Goal: Task Accomplishment & Management: Complete application form

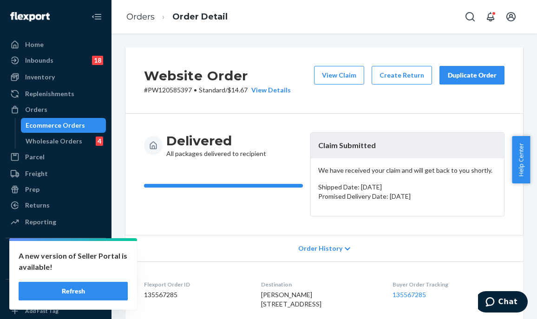
click at [93, 293] on button "Refresh" at bounding box center [73, 291] width 109 height 19
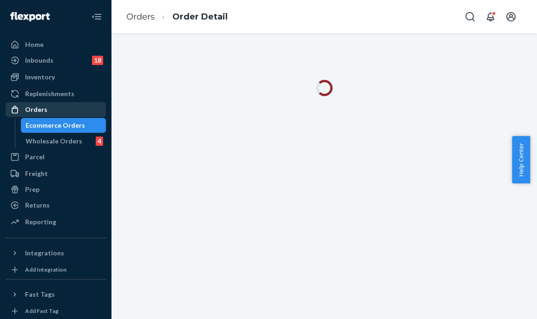
click at [80, 113] on div "Orders" at bounding box center [56, 109] width 98 height 13
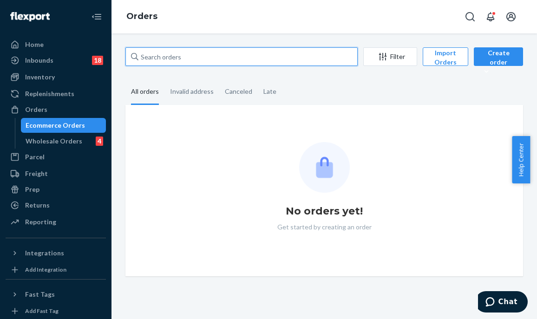
click at [194, 56] on input "text" at bounding box center [241, 56] width 232 height 19
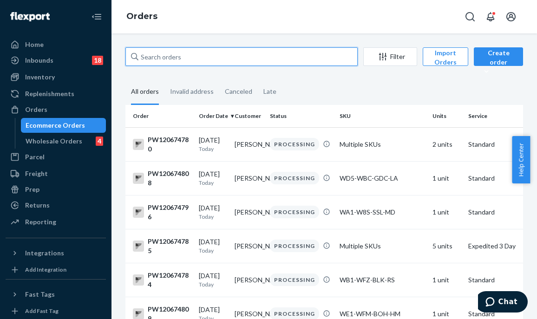
paste input "PW120639891"
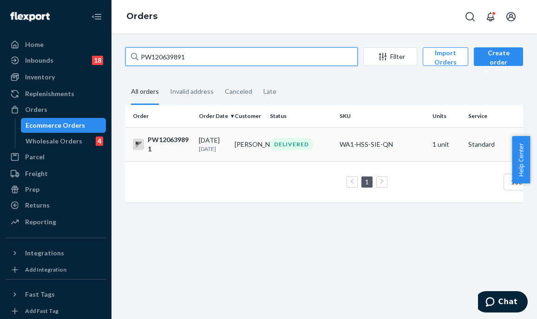
type input "PW120639891"
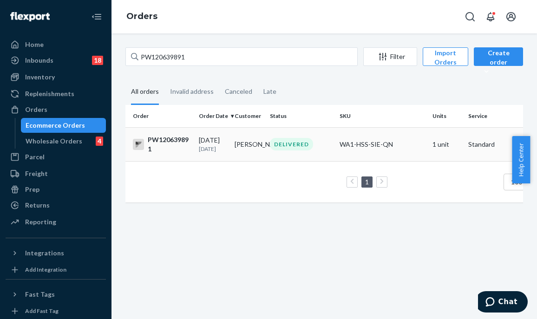
click at [261, 144] on td "Monina ABELLA" at bounding box center [249, 144] width 36 height 34
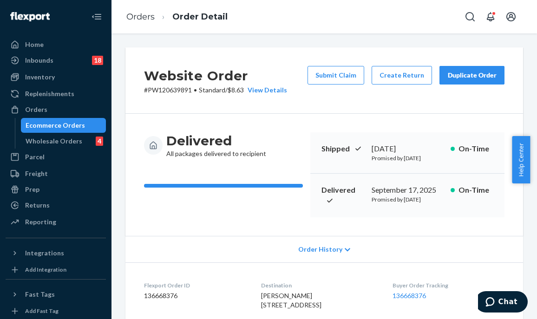
click at [292, 113] on div "Website Order # PW120639891 • Standard / $8.63 View Details Submit Claim Create…" at bounding box center [324, 80] width 398 height 66
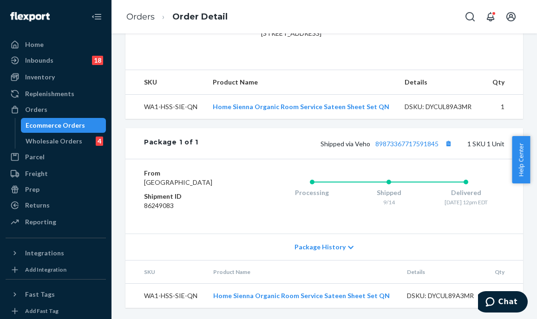
scroll to position [312, 0]
click at [255, 128] on div "Package 1 of 1 Shipped via Veho 89873367717591845 1 SKU 1 Unit" at bounding box center [324, 143] width 398 height 31
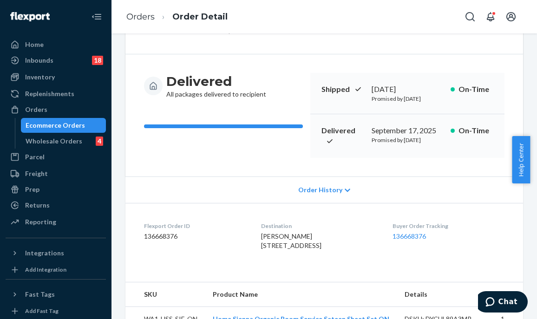
scroll to position [0, 0]
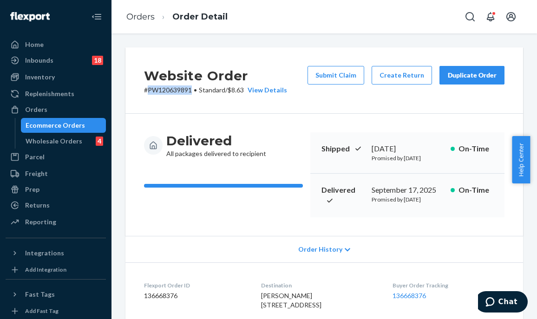
drag, startPoint x: 192, startPoint y: 90, endPoint x: 147, endPoint y: 91, distance: 45.1
click at [147, 91] on p "# PW120639891 • Standard / $8.63 View Details" at bounding box center [215, 89] width 143 height 9
copy p "PW120639891"
click at [59, 112] on div "Orders" at bounding box center [56, 109] width 98 height 13
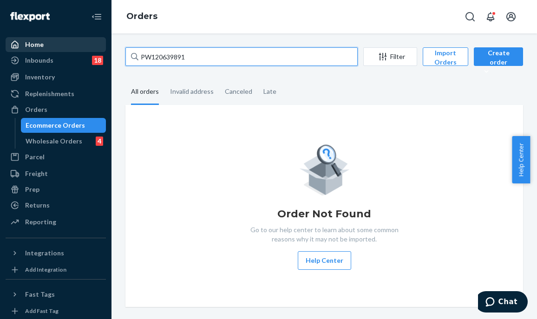
drag, startPoint x: 200, startPoint y: 58, endPoint x: 187, endPoint y: 53, distance: 13.7
click at [96, 46] on div "Home Inbounds 18 Shipping Plans Problems 18 Inventory Products Branded Packagin…" at bounding box center [268, 159] width 537 height 319
paste input "pw120620276"
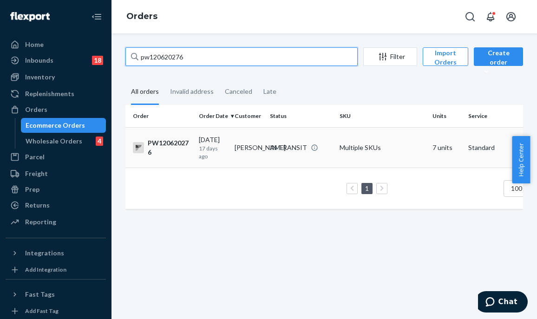
type input "pw120620276"
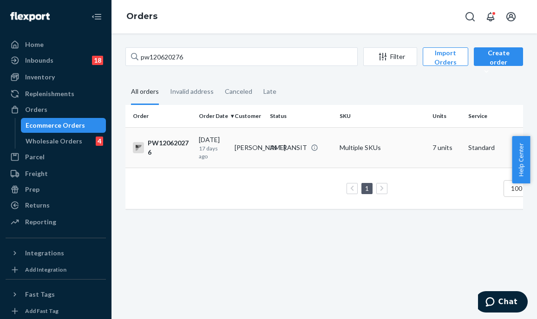
click at [307, 146] on div "IN TRANSIT" at bounding box center [288, 147] width 37 height 9
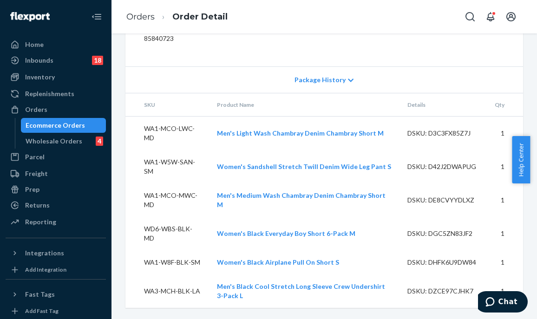
scroll to position [763, 0]
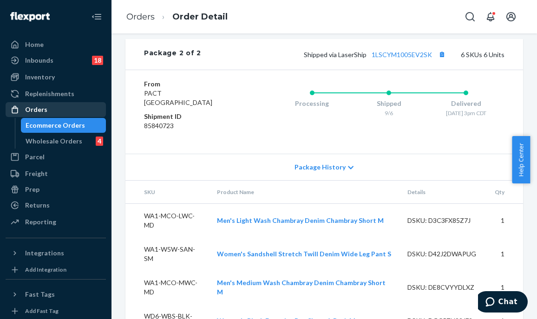
click at [56, 113] on div "Orders" at bounding box center [56, 109] width 98 height 13
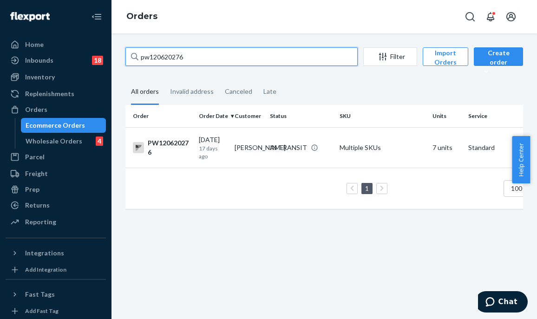
drag, startPoint x: 137, startPoint y: 59, endPoint x: 106, endPoint y: 57, distance: 31.2
click at [106, 57] on div "Home Inbounds 18 Shipping Plans Problems 18 Inventory Products Branded Packagin…" at bounding box center [268, 159] width 537 height 319
paste input "PW120643879"
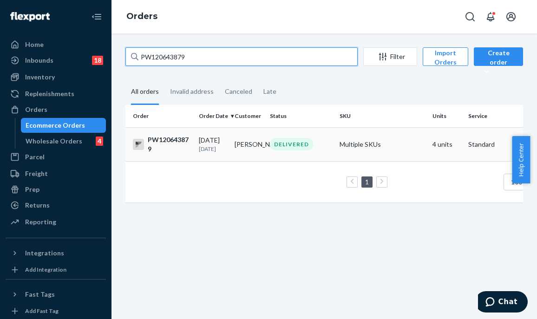
type input "PW120643879"
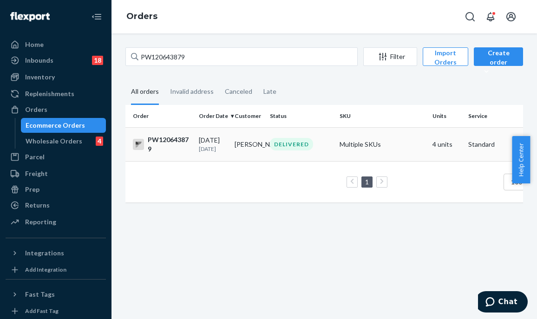
click at [262, 141] on td "Sabrina Welsh" at bounding box center [249, 144] width 36 height 34
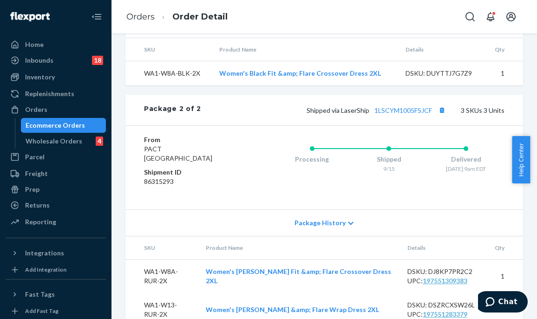
scroll to position [695, 0]
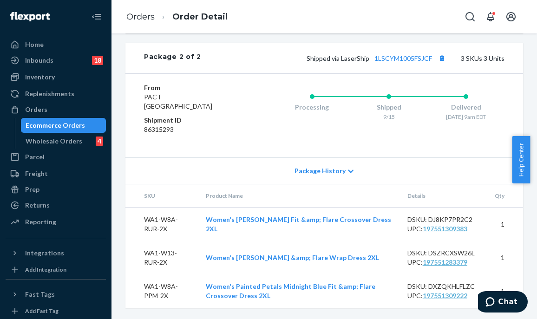
click at [56, 102] on ul "Home Inbounds 18 Shipping Plans Problems 18 Inventory Products Branded Packagin…" at bounding box center [56, 133] width 100 height 193
click at [61, 110] on div "Orders" at bounding box center [56, 109] width 98 height 13
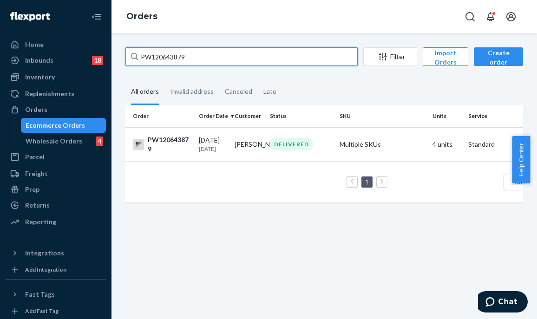
drag, startPoint x: 208, startPoint y: 53, endPoint x: 158, endPoint y: 54, distance: 50.2
click at [158, 54] on input "PW120643879" at bounding box center [241, 56] width 232 height 19
click at [212, 56] on input "PW120643879" at bounding box center [241, 56] width 232 height 19
drag, startPoint x: 222, startPoint y: 56, endPoint x: 105, endPoint y: 61, distance: 116.7
click at [104, 61] on div "Home Inbounds 18 Shipping Plans Problems 18 Inventory Products Branded Packagin…" at bounding box center [268, 159] width 537 height 319
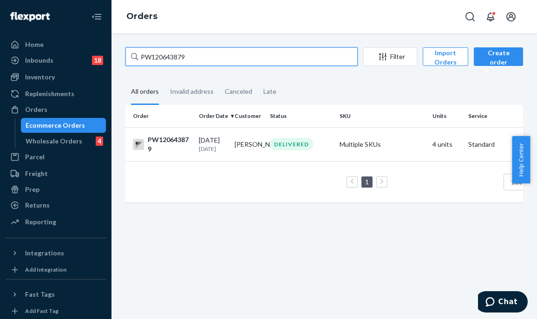
paste input "PW120621043"
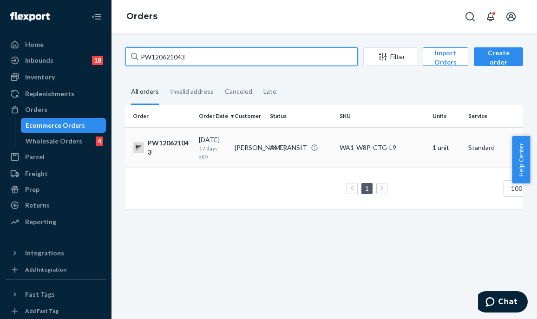
type input "PW120621043"
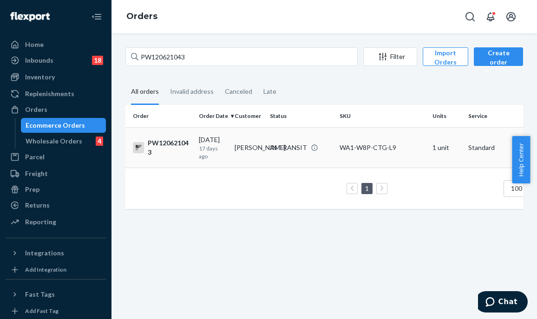
click at [273, 148] on div "IN TRANSIT" at bounding box center [288, 147] width 37 height 9
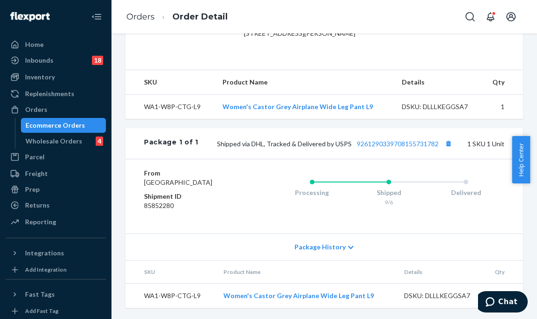
scroll to position [327, 0]
drag, startPoint x: 43, startPoint y: 105, endPoint x: 64, endPoint y: 103, distance: 21.0
click at [43, 105] on div "Orders" at bounding box center [36, 109] width 22 height 9
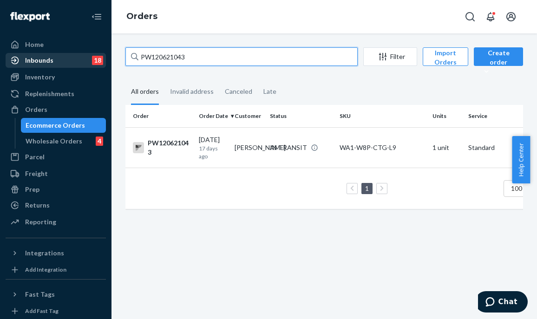
drag, startPoint x: 196, startPoint y: 59, endPoint x: 96, endPoint y: 59, distance: 100.3
click at [96, 59] on div "Home Inbounds 18 Shipping Plans Problems 18 Inventory Products Branded Packagin…" at bounding box center [268, 159] width 537 height 319
paste input "45928"
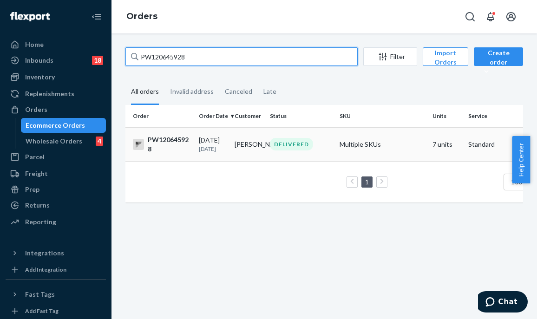
type input "PW120645928"
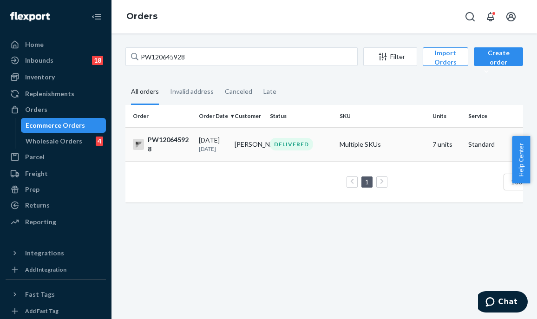
click at [277, 142] on div "DELIVERED" at bounding box center [291, 144] width 43 height 13
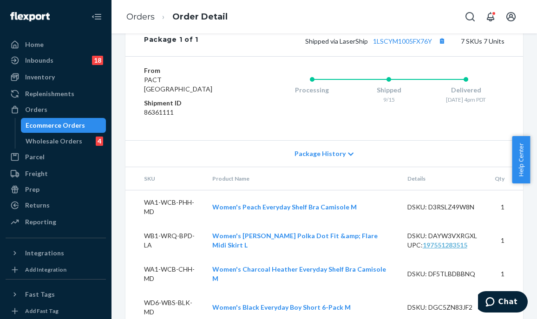
scroll to position [546, 0]
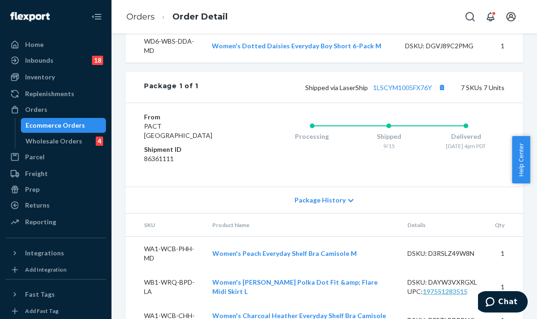
click at [67, 102] on ul "Home Inbounds 18 Shipping Plans Problems 18 Inventory Products Branded Packagin…" at bounding box center [56, 133] width 100 height 193
click at [79, 106] on div "Orders" at bounding box center [56, 109] width 98 height 13
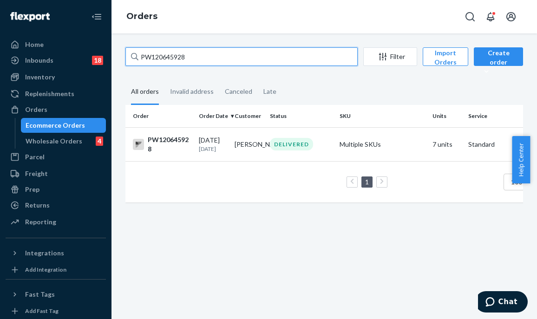
click at [190, 48] on input "PW120645928" at bounding box center [241, 56] width 232 height 19
drag, startPoint x: 196, startPoint y: 56, endPoint x: 89, endPoint y: 61, distance: 107.4
click at [89, 61] on div "Home Inbounds 18 Shipping Plans Problems 18 Inventory Products Branded Packagin…" at bounding box center [268, 159] width 537 height 319
paste input "51027"
type input "PW120651027"
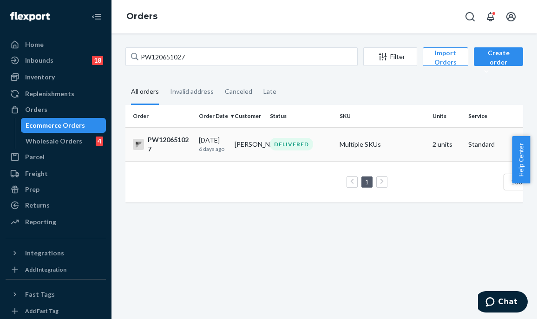
click at [232, 152] on td "Katie Gore" at bounding box center [249, 144] width 36 height 34
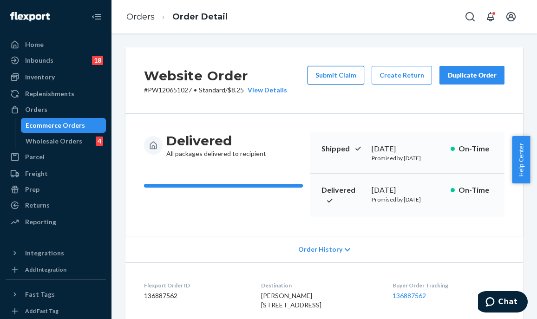
click at [310, 78] on button "Submit Claim" at bounding box center [335, 75] width 57 height 19
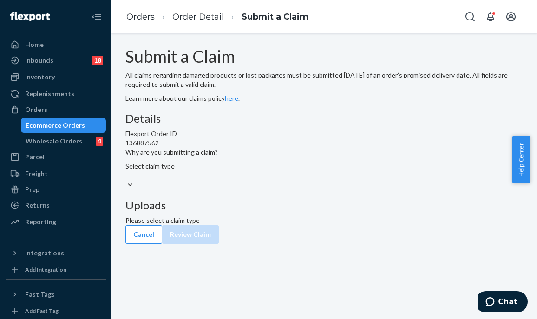
click at [242, 180] on div "Select claim type" at bounding box center [324, 171] width 398 height 19
click at [126, 180] on input "Why are you submitting a claim? Select claim type" at bounding box center [125, 175] width 1 height 9
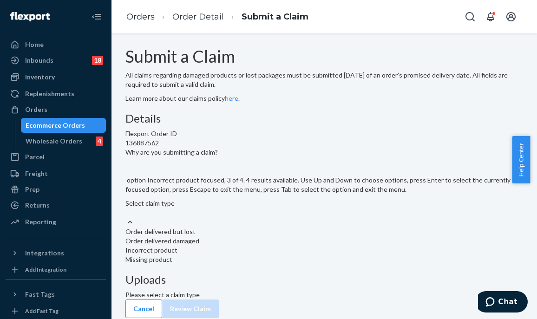
click at [255, 255] on div "Incorrect product" at bounding box center [324, 250] width 398 height 9
click at [126, 217] on input "Why are you submitting a claim? option Incorrect product focused, 3 of 4. 4 res…" at bounding box center [125, 212] width 1 height 9
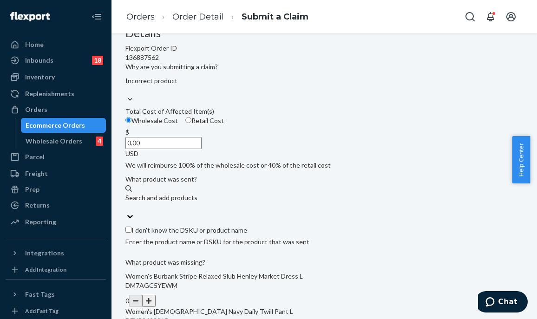
scroll to position [139, 0]
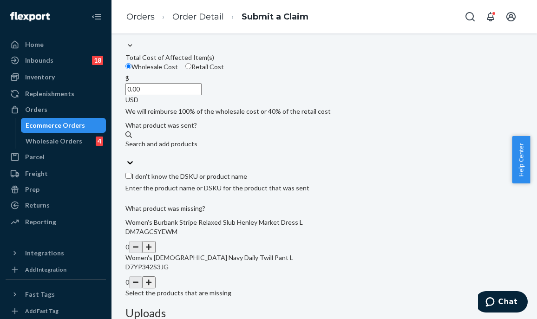
click at [202, 95] on input "0.00" at bounding box center [163, 89] width 76 height 12
drag, startPoint x: 257, startPoint y: 148, endPoint x: 403, endPoint y: 141, distance: 146.0
click at [403, 141] on div "Details Flexport Order ID 136887562 Why are you submitting a claim? Incorrect p…" at bounding box center [324, 206] width 398 height 466
type input "26.00"
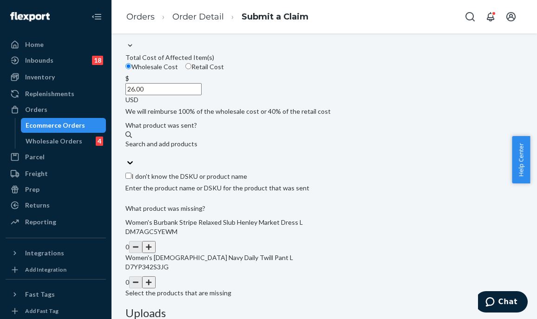
click at [320, 196] on div "Details Flexport Order ID 136887562 Why are you submitting a claim? Incorrect p…" at bounding box center [324, 206] width 398 height 466
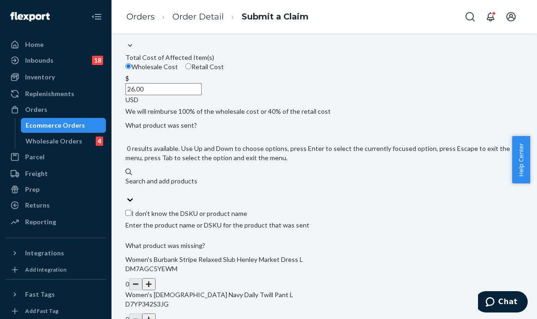
click at [238, 186] on div "Search and add products" at bounding box center [324, 180] width 398 height 9
click at [126, 195] on input "0 results available. Use Up and Down to choose options, press Enter to select t…" at bounding box center [125, 190] width 1 height 9
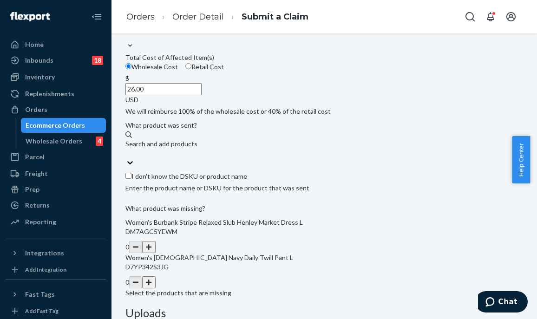
click at [226, 149] on div "Search and add products" at bounding box center [324, 143] width 398 height 9
click at [126, 158] on input "Search and add products" at bounding box center [125, 153] width 1 height 9
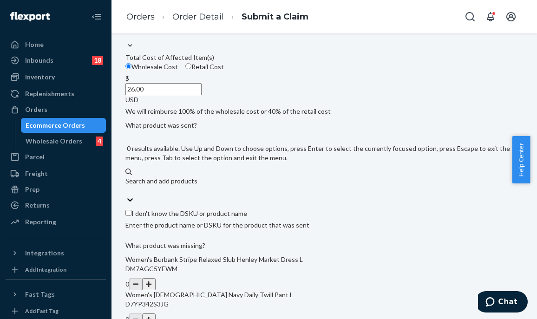
paste input "Women's French Navy Daily Twill Pant L"
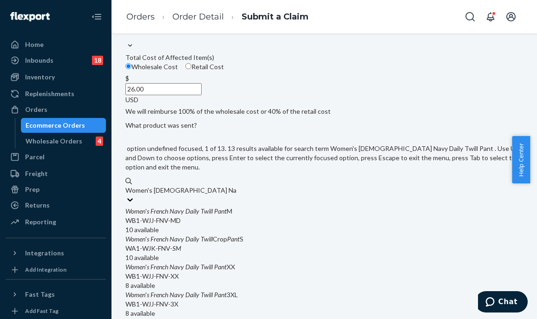
type input "Women's French Navy Daily Twill Pant m"
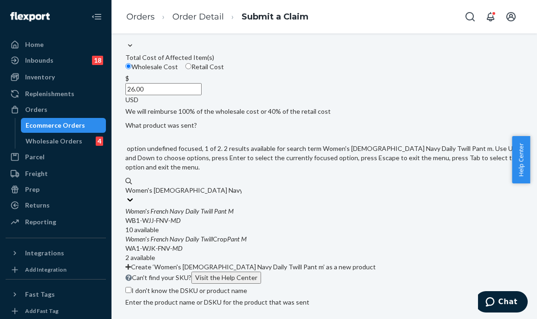
click at [253, 235] on div "10 available" at bounding box center [324, 229] width 398 height 9
click at [242, 195] on input "Women's French Navy Daily Twill Pant m" at bounding box center [183, 190] width 116 height 9
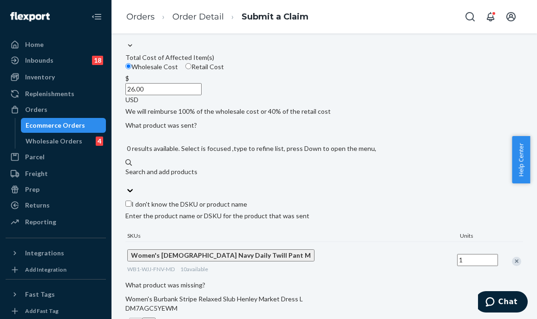
click at [248, 186] on div "Search and add products Women's French Navy Daily Twill Pant m" at bounding box center [324, 176] width 398 height 19
click at [126, 186] on input "Women's French Navy Daily Twill Pant m" at bounding box center [125, 180] width 1 height 9
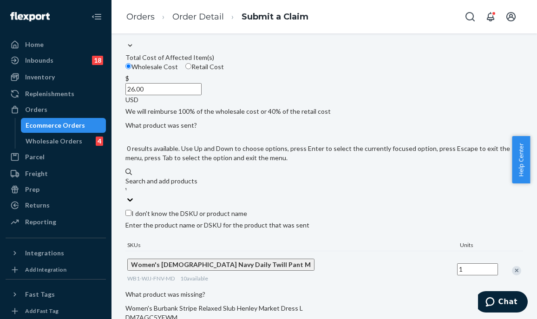
click at [248, 195] on div "Search and add products Women's French Navy Daily Twill Pant m" at bounding box center [324, 185] width 398 height 19
click at [126, 195] on input "Women's French Navy Daily Twill Pant m" at bounding box center [125, 190] width 1 height 9
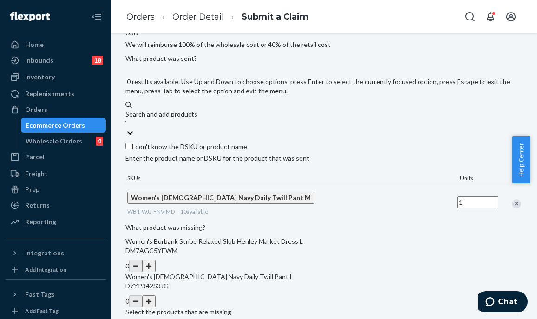
scroll to position [296, 0]
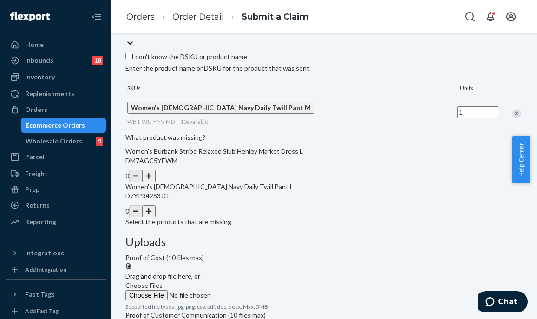
click at [155, 217] on button "button" at bounding box center [148, 211] width 13 height 12
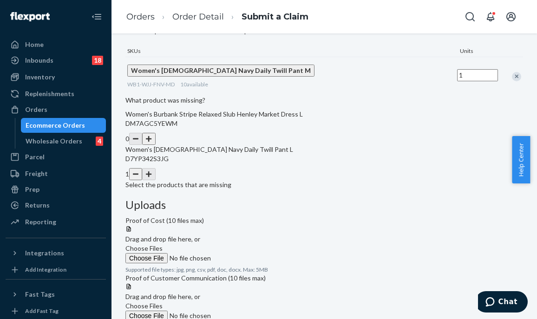
click at [374, 200] on div "Uploads Proof of Cost (10 files max) Drag and drop file here, or Choose Files S…" at bounding box center [324, 265] width 398 height 132
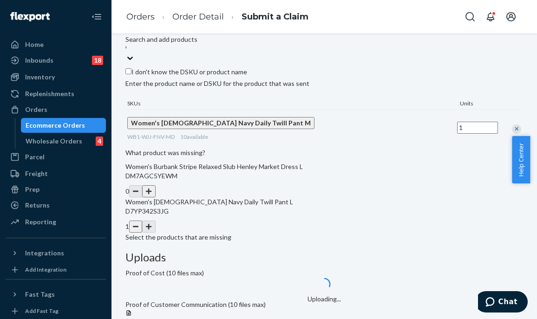
scroll to position [250, 0]
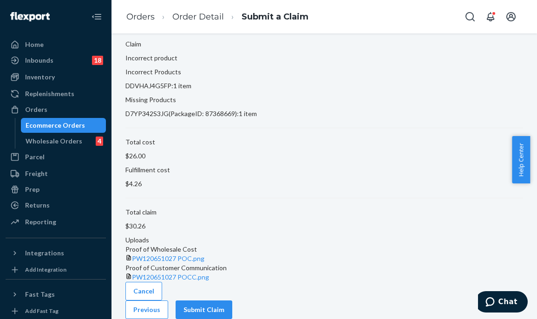
scroll to position [111, 0]
drag, startPoint x: 382, startPoint y: 275, endPoint x: 391, endPoint y: 284, distance: 12.5
click at [382, 275] on div "Claim Confirmation Claim summary Flexport Order ID 136887562 Claim Incorrect pr…" at bounding box center [324, 130] width 398 height 303
click at [232, 301] on button "Submit Claim" at bounding box center [204, 310] width 57 height 19
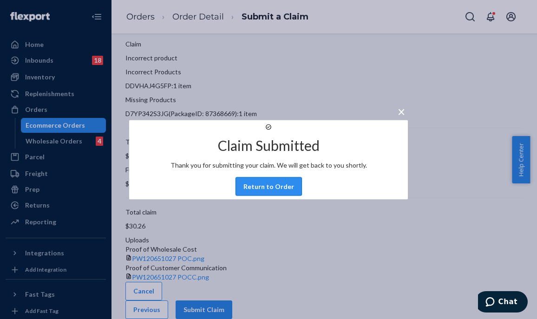
click at [269, 192] on button "Return to Order" at bounding box center [268, 186] width 66 height 19
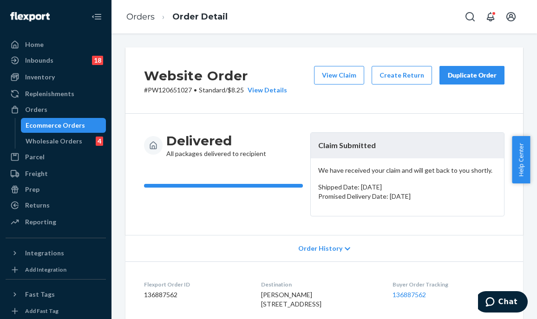
drag, startPoint x: 41, startPoint y: 109, endPoint x: 114, endPoint y: 117, distance: 73.8
click at [41, 109] on div "Orders" at bounding box center [36, 109] width 22 height 9
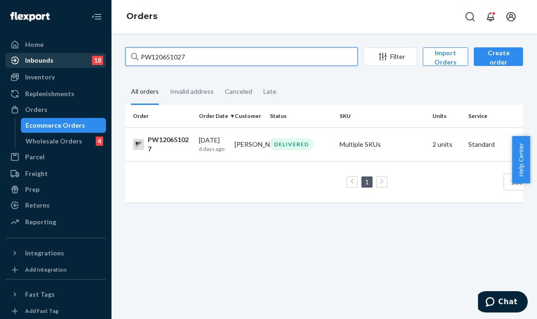
drag, startPoint x: 182, startPoint y: 59, endPoint x: 77, endPoint y: 57, distance: 105.0
click at [77, 57] on div "Home Inbounds 18 Shipping Plans Problems 18 Inventory Products Branded Packagin…" at bounding box center [268, 159] width 537 height 319
paste input "22352"
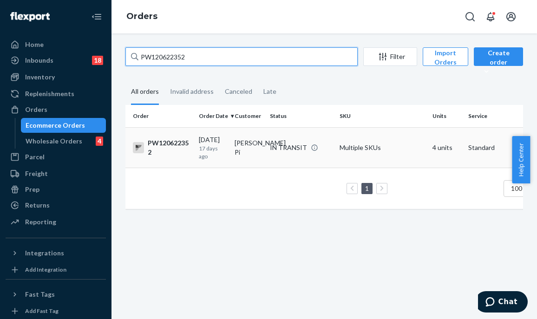
type input "PW120622352"
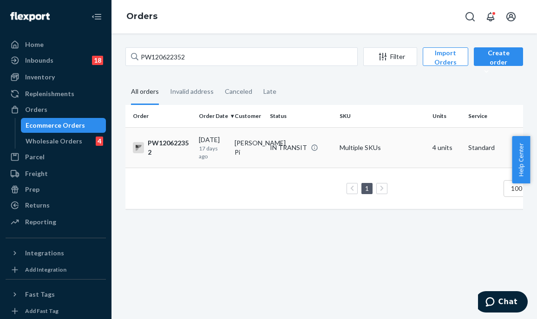
click at [247, 152] on td "[PERSON_NAME] Pi" at bounding box center [249, 147] width 36 height 40
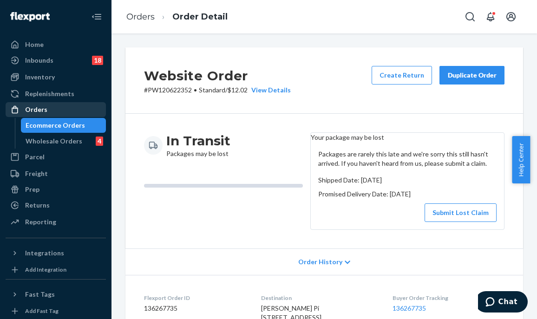
click at [70, 112] on div "Orders" at bounding box center [56, 109] width 98 height 13
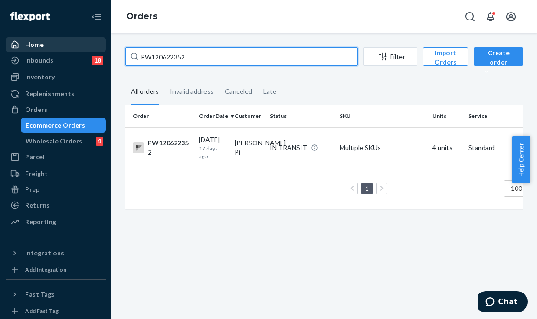
drag, startPoint x: 195, startPoint y: 55, endPoint x: 78, endPoint y: 49, distance: 117.7
click at [75, 49] on div "Home Inbounds 18 Shipping Plans Problems 18 Inventory Products Branded Packagin…" at bounding box center [268, 159] width 537 height 319
paste input "74761"
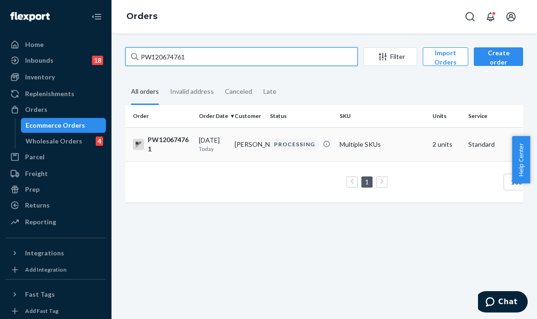
type input "PW120674761"
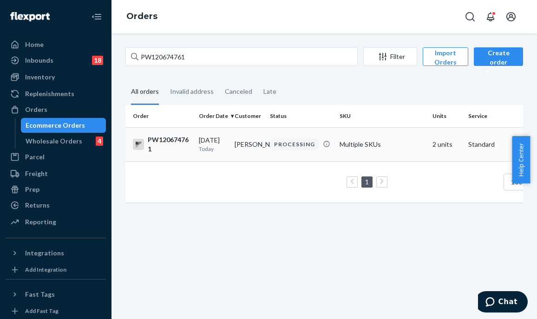
click at [227, 144] on div "09/23/2025 Today" at bounding box center [213, 144] width 28 height 17
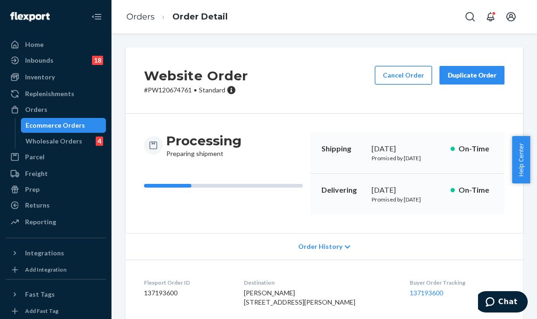
click at [390, 77] on button "Cancel Order" at bounding box center [403, 75] width 57 height 19
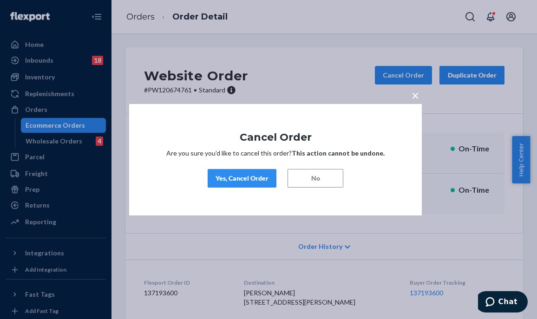
click at [248, 175] on div "Yes, Cancel Order" at bounding box center [242, 178] width 53 height 9
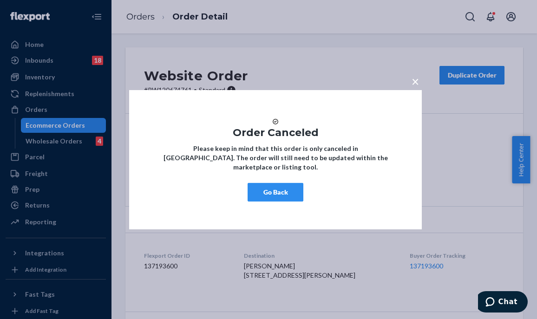
click at [289, 194] on button "Go Back" at bounding box center [276, 192] width 56 height 19
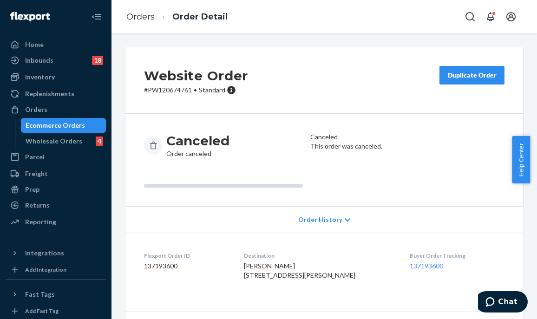
click at [299, 99] on div "Website Order # PW120674761 • Standard Duplicate Order" at bounding box center [324, 80] width 398 height 66
click at [54, 105] on div "Orders" at bounding box center [56, 109] width 98 height 13
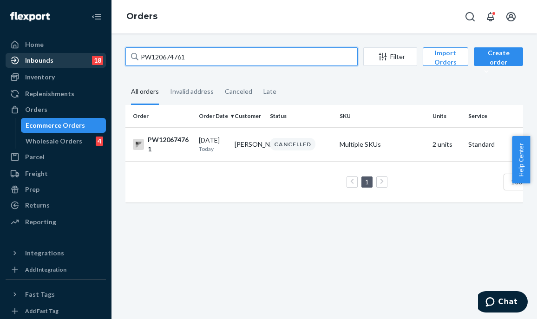
drag, startPoint x: 207, startPoint y: 60, endPoint x: 65, endPoint y: 63, distance: 142.2
click at [65, 63] on div "Home Inbounds 18 Shipping Plans Problems 18 Inventory Products Branded Packagin…" at bounding box center [268, 159] width 537 height 319
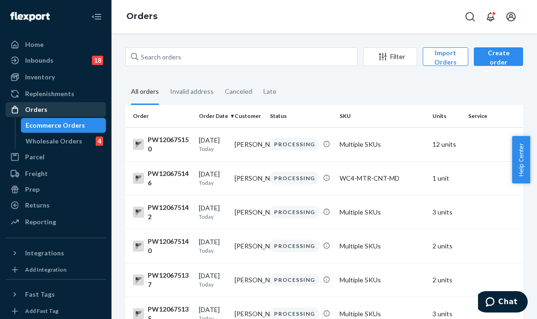
click at [79, 116] on div "Orders" at bounding box center [56, 109] width 98 height 13
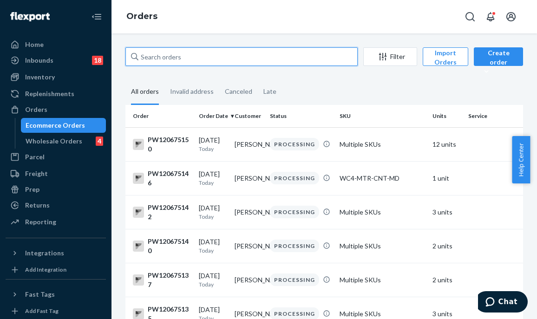
click at [182, 54] on input "text" at bounding box center [241, 56] width 232 height 19
paste input "PW120646021"
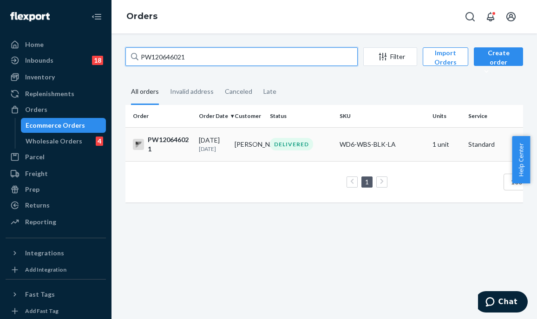
type input "PW120646021"
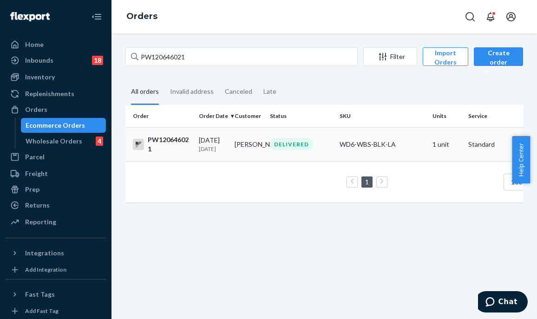
click at [268, 146] on div "DELIVERED" at bounding box center [301, 144] width 66 height 13
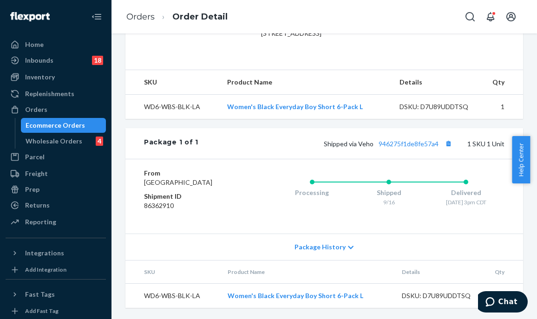
scroll to position [312, 0]
click at [397, 140] on link "946275f1de8fe57a4" at bounding box center [409, 144] width 60 height 8
click at [115, 135] on div "Website Order # PW120646021 • Standard / $6.58 View Details Submit Claim Create…" at bounding box center [323, 176] width 425 height 286
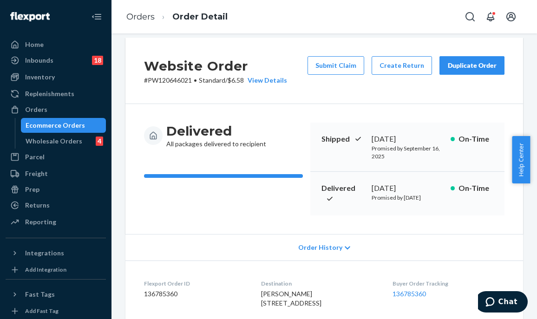
scroll to position [0, 0]
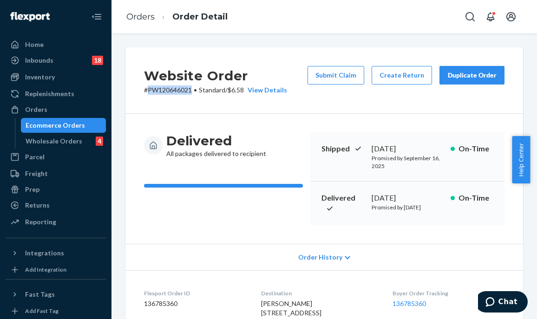
drag, startPoint x: 192, startPoint y: 89, endPoint x: 147, endPoint y: 90, distance: 45.5
click at [147, 90] on p "# PW120646021 • Standard / $6.58 View Details" at bounding box center [215, 89] width 143 height 9
copy p "PW120646021"
drag, startPoint x: 73, startPoint y: 111, endPoint x: 98, endPoint y: 100, distance: 27.9
click at [73, 111] on div "Orders" at bounding box center [56, 109] width 98 height 13
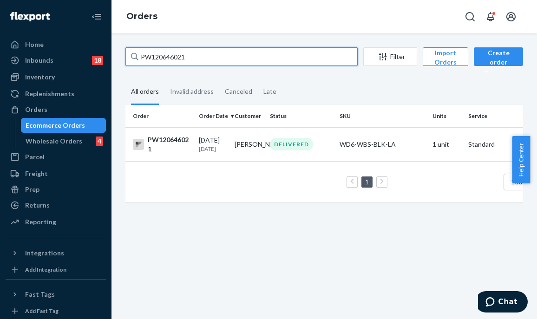
drag, startPoint x: 198, startPoint y: 53, endPoint x: 132, endPoint y: 53, distance: 66.0
click at [132, 53] on div "PW120646021" at bounding box center [241, 56] width 232 height 19
paste input "24050"
type input "PW120624050"
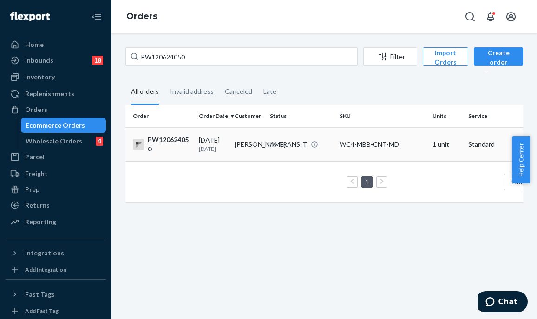
click at [235, 146] on td "Ben Hertzog" at bounding box center [249, 144] width 36 height 34
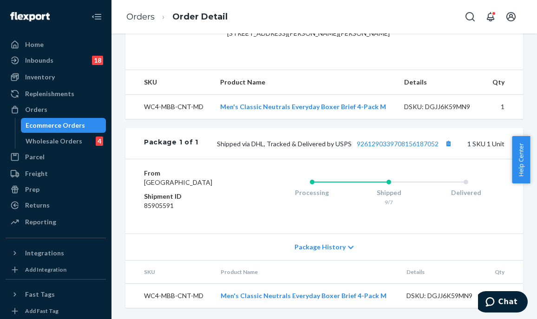
scroll to position [336, 0]
click at [69, 113] on div "Orders" at bounding box center [56, 109] width 98 height 13
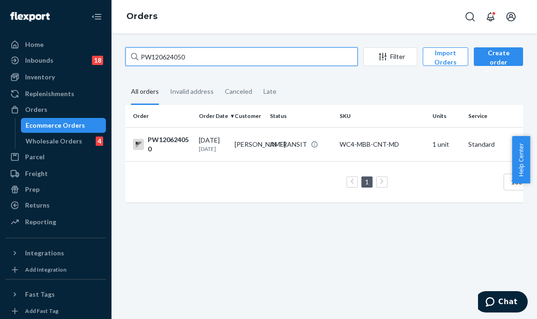
drag, startPoint x: 231, startPoint y: 61, endPoint x: 118, endPoint y: 40, distance: 115.7
click at [118, 40] on div "PW120624050 Filter Import Orders Create order Ecommerce order Removal order All…" at bounding box center [323, 176] width 425 height 286
paste input "115221"
type input "PW120115221"
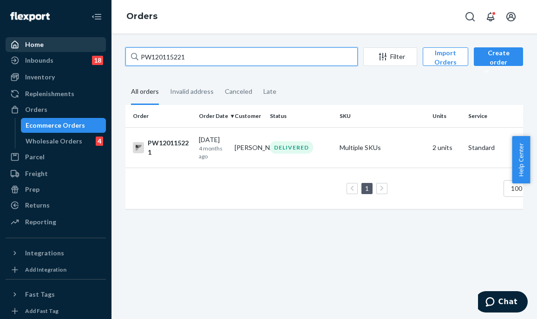
drag, startPoint x: 228, startPoint y: 57, endPoint x: 42, endPoint y: 48, distance: 185.5
click at [42, 48] on div "Home Inbounds 18 Shipping Plans Problems 18 Inventory Products Branded Packagin…" at bounding box center [268, 159] width 537 height 319
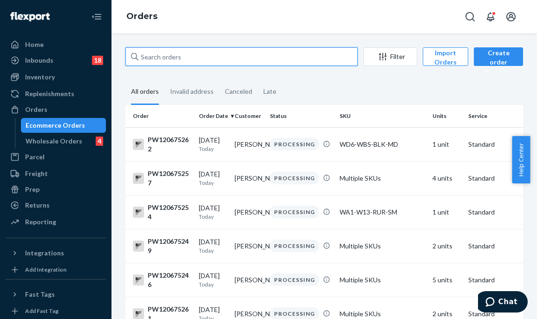
click at [179, 55] on input "text" at bounding box center [241, 56] width 232 height 19
paste input "Gabriele Palmer"
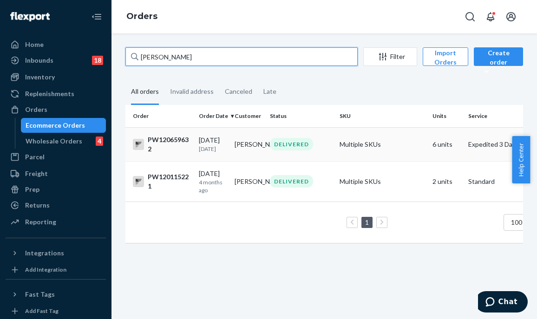
type input "Gabriele Palmer"
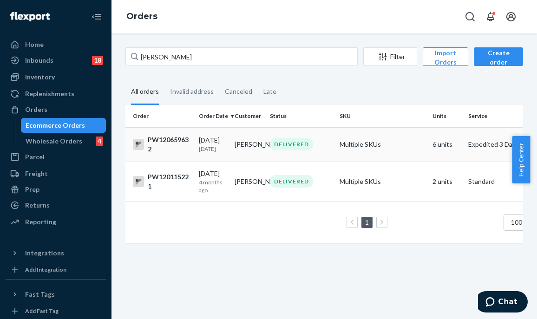
click at [251, 151] on td "Gabriele Palmer" at bounding box center [249, 144] width 36 height 34
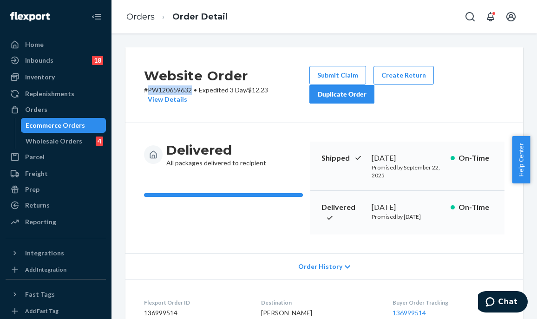
drag, startPoint x: 193, startPoint y: 90, endPoint x: 148, endPoint y: 90, distance: 45.5
click at [148, 90] on p "# PW120659632 • Expedited 3 Day / $12.23 View Details" at bounding box center [226, 94] width 165 height 19
copy p "PW120659632"
click at [115, 119] on div "Website Order # PW120659632 • Expedited 3 Day / $12.23 View Details Submit Clai…" at bounding box center [323, 176] width 425 height 286
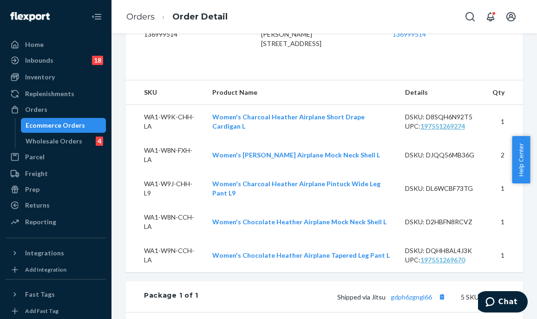
scroll to position [604, 0]
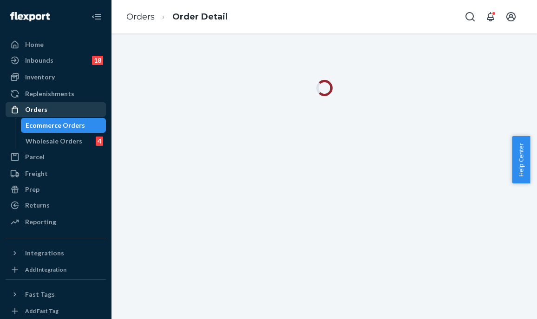
click at [67, 109] on div "Orders" at bounding box center [56, 109] width 98 height 13
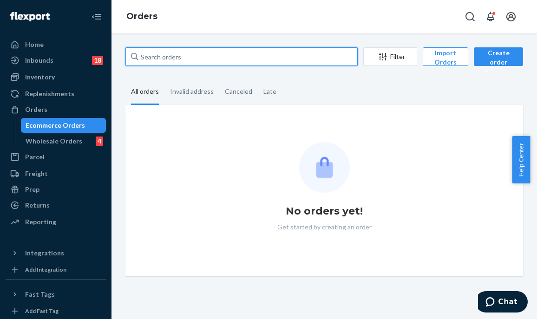
drag, startPoint x: 182, startPoint y: 56, endPoint x: 170, endPoint y: 57, distance: 12.6
click at [170, 57] on input "text" at bounding box center [241, 56] width 232 height 19
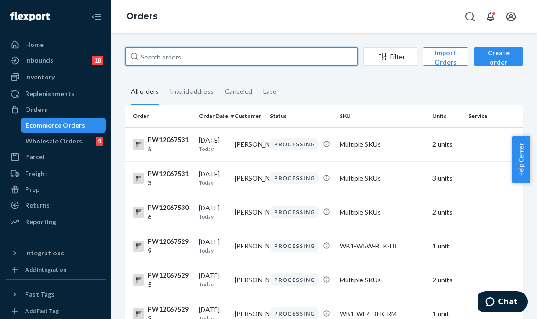
paste input "PW120622352"
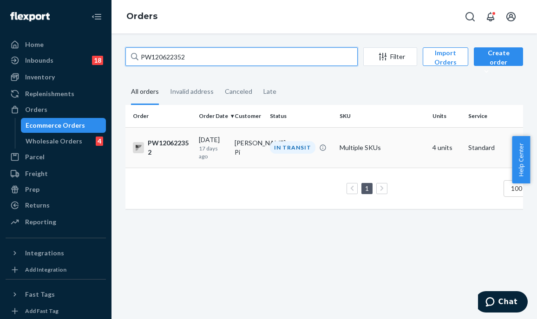
type input "PW120622352"
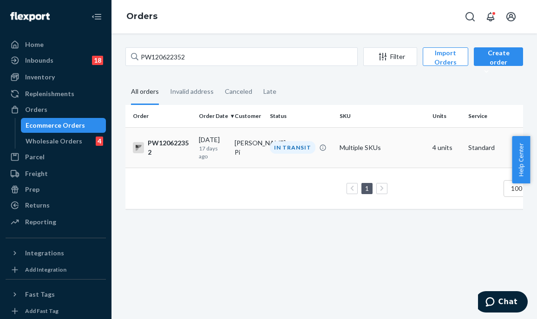
click at [272, 151] on div "IN TRANSIT" at bounding box center [293, 147] width 46 height 13
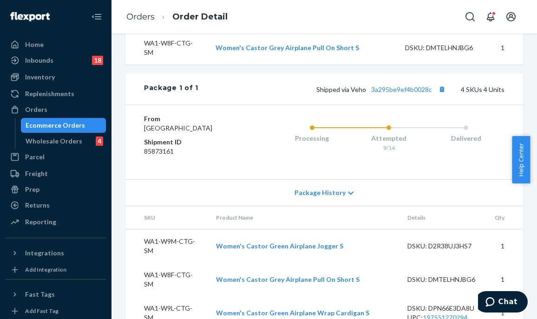
scroll to position [418, 0]
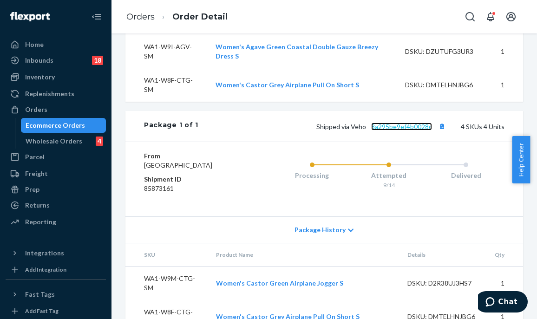
click at [398, 131] on link "3a295be9ef4b0028c" at bounding box center [401, 127] width 61 height 8
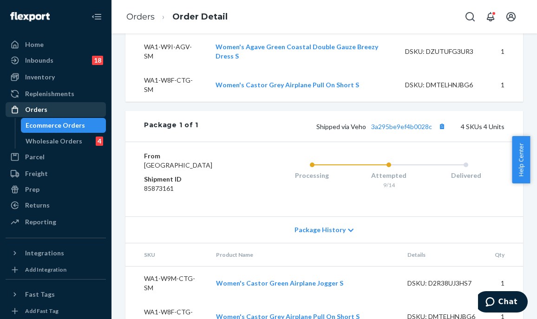
click at [32, 110] on div "Orders" at bounding box center [36, 109] width 22 height 9
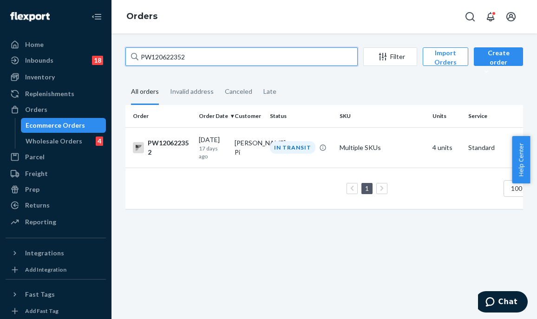
drag, startPoint x: 204, startPoint y: 55, endPoint x: 156, endPoint y: 59, distance: 48.4
click at [114, 58] on div "PW120622352 Filter Import Orders Create order Ecommerce order Removal order All…" at bounding box center [323, 176] width 425 height 286
paste input "53953"
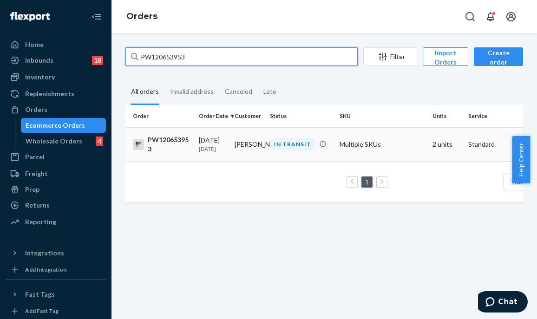
type input "PW120653953"
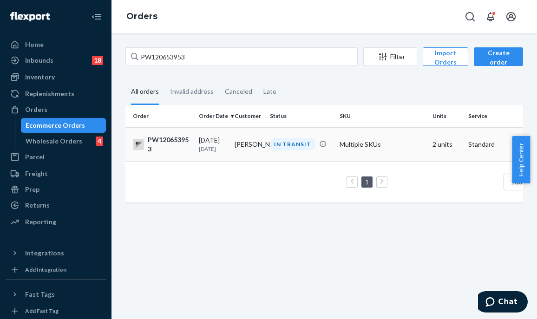
click at [251, 147] on td "[PERSON_NAME]" at bounding box center [249, 144] width 36 height 34
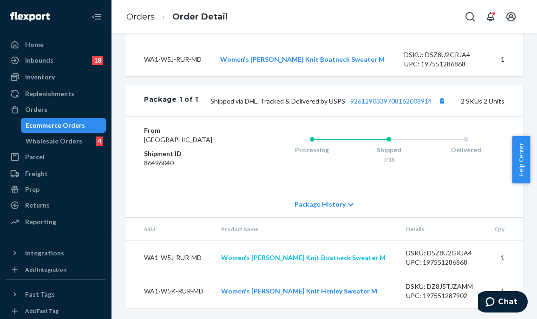
scroll to position [397, 0]
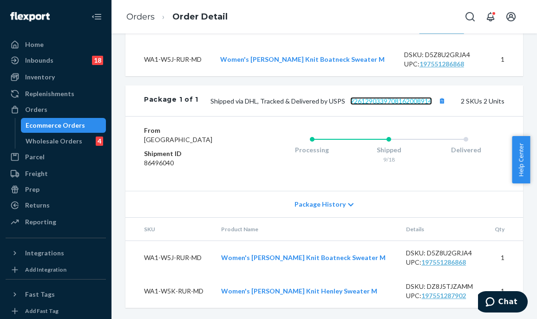
click at [375, 97] on link "9261290339708162008914" at bounding box center [391, 101] width 82 height 8
click at [119, 156] on div "Website Order # PW120653953 • Standard / $8.68 View Details Create Return Dupli…" at bounding box center [324, 0] width 412 height 615
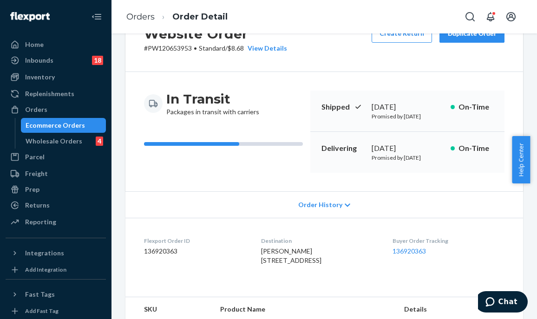
scroll to position [0, 0]
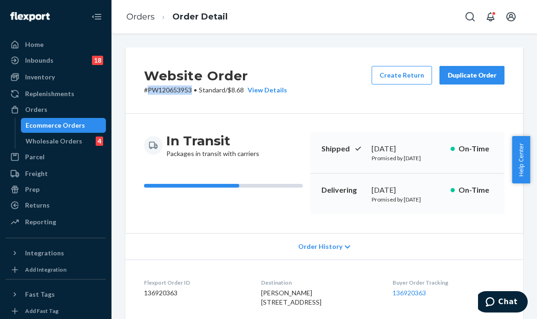
drag, startPoint x: 193, startPoint y: 90, endPoint x: 148, endPoint y: 92, distance: 45.1
click at [148, 92] on p "# PW120653953 • Standard / $8.68 View Details" at bounding box center [215, 89] width 143 height 9
copy p "PW120653953"
drag, startPoint x: 59, startPoint y: 113, endPoint x: 89, endPoint y: 105, distance: 31.3
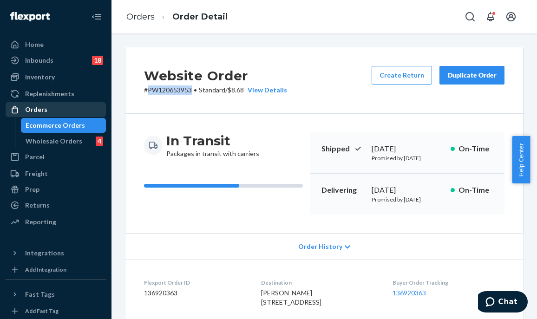
click at [59, 113] on div "Orders" at bounding box center [56, 109] width 98 height 13
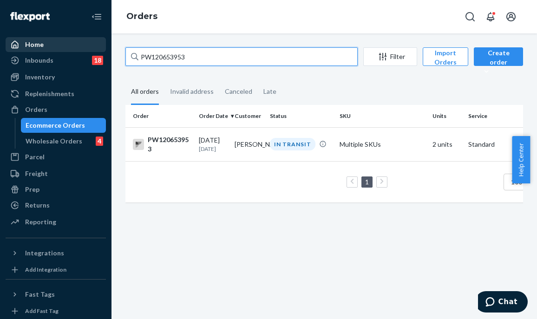
drag, startPoint x: 202, startPoint y: 59, endPoint x: 85, endPoint y: 49, distance: 117.0
click at [85, 49] on div "Home Inbounds 18 Shipping Plans Problems 18 Inventory Products Branded Packagin…" at bounding box center [268, 159] width 537 height 319
paste input "589452"
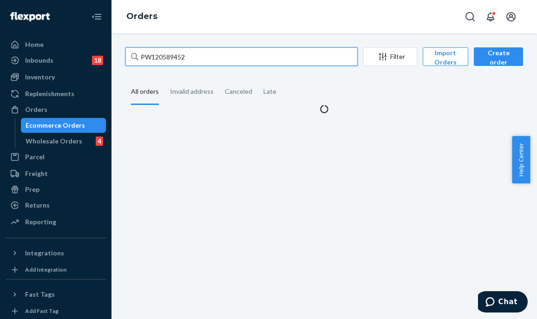
type input "PW120589452"
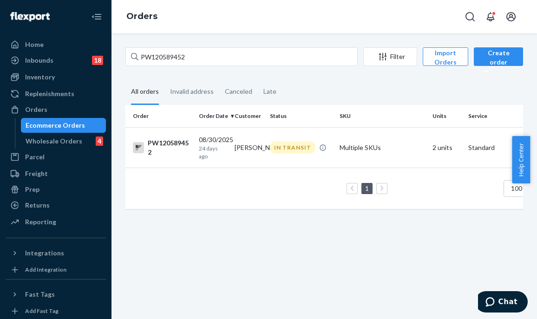
click at [266, 150] on td "[PERSON_NAME]" at bounding box center [249, 147] width 36 height 40
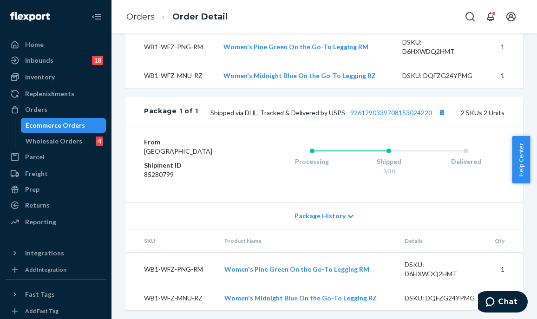
scroll to position [385, 0]
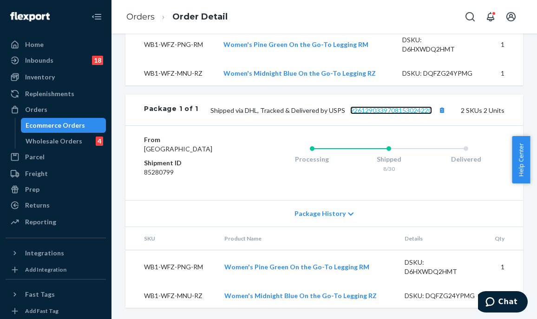
click at [396, 106] on link "9261290339708153024220" at bounding box center [391, 110] width 82 height 8
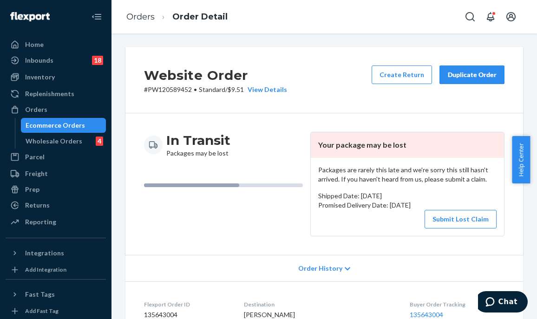
scroll to position [0, 0]
drag, startPoint x: 191, startPoint y: 89, endPoint x: 147, endPoint y: 88, distance: 44.1
click at [147, 88] on p "# PW120589452 • Standard / $9.51 View Details" at bounding box center [215, 89] width 143 height 9
copy p "PW120589452"
click at [441, 219] on button "Submit Lost Claim" at bounding box center [461, 219] width 72 height 19
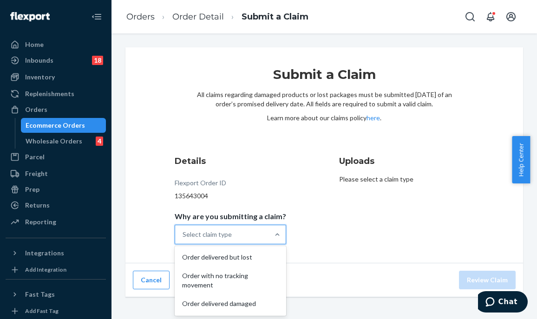
click at [244, 234] on div "Select claim type" at bounding box center [222, 234] width 94 height 19
click at [183, 234] on input "Why are you submitting a claim? option Order delivered but lost focused, 1 of 5…" at bounding box center [183, 234] width 1 height 9
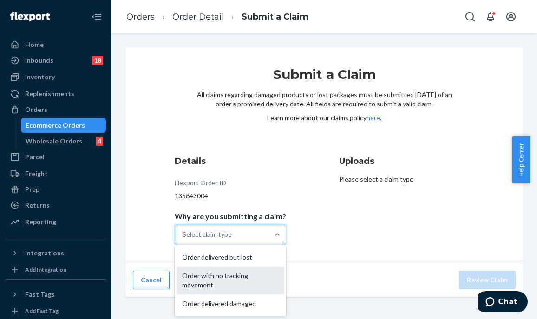
click at [258, 273] on div "Order with no tracking movement" at bounding box center [230, 281] width 108 height 28
click at [183, 239] on input "Why are you submitting a claim? option Order with no tracking movement focused,…" at bounding box center [183, 234] width 1 height 9
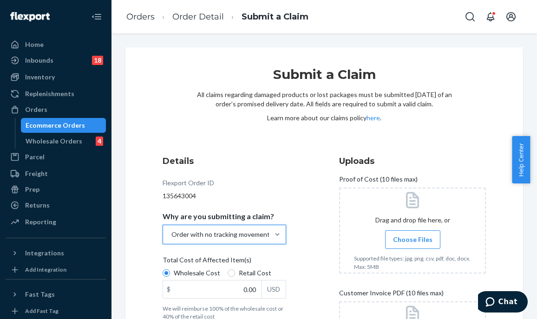
click at [318, 235] on div "Details Flexport Order ID 135643004 Why are you submitting a claim? option Orde…" at bounding box center [324, 280] width 323 height 251
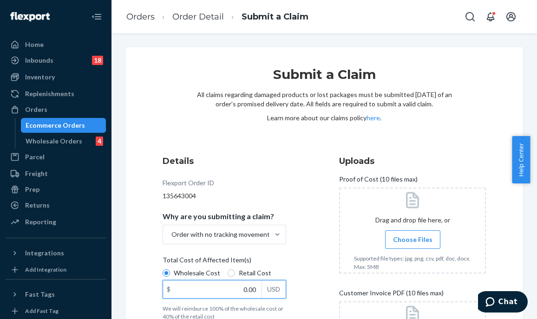
click at [235, 289] on input "0.00" at bounding box center [212, 290] width 98 height 18
type input "48.00"
click at [293, 258] on div "Details Flexport Order ID 135643004 Why are you submitting a claim? Order with …" at bounding box center [236, 281] width 147 height 262
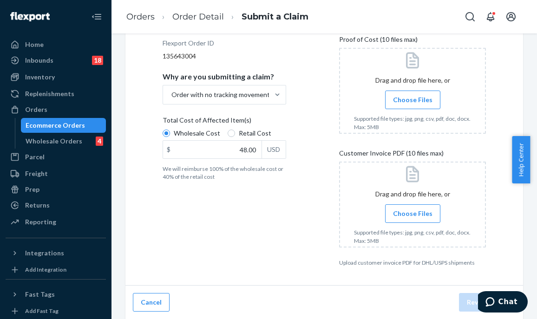
click at [408, 100] on span "Choose Files" at bounding box center [412, 99] width 39 height 9
click at [412, 100] on input "Choose Files" at bounding box center [412, 100] width 0 height 10
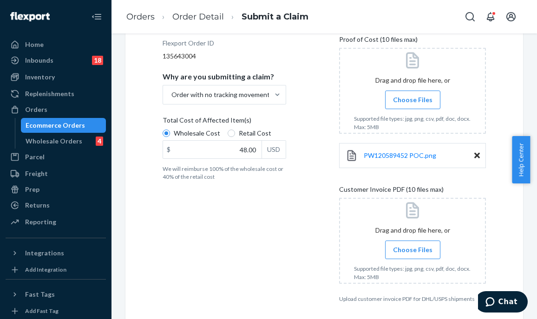
click at [399, 256] on label "Choose Files" at bounding box center [412, 250] width 55 height 19
click at [412, 255] on input "Choose Files" at bounding box center [412, 250] width 0 height 10
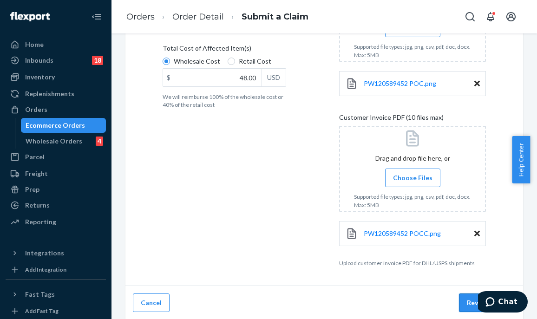
click at [468, 304] on button "Review Claim" at bounding box center [487, 303] width 57 height 19
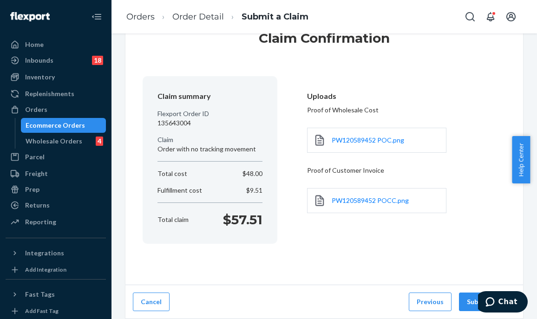
scroll to position [35, 0]
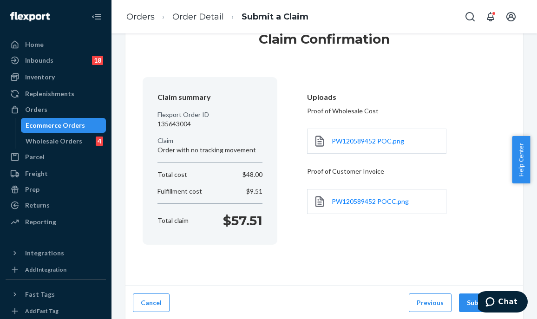
click at [468, 304] on button "Submit Claim" at bounding box center [487, 303] width 57 height 19
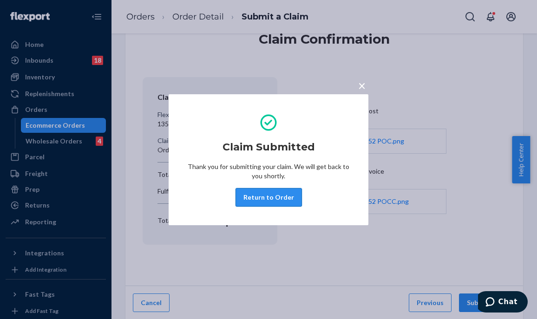
click at [261, 199] on button "Return to Order" at bounding box center [268, 197] width 66 height 19
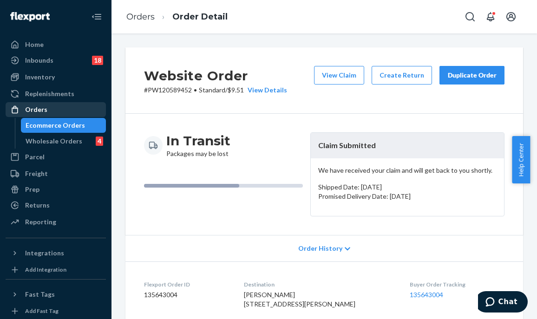
click at [46, 109] on div "Orders" at bounding box center [56, 109] width 98 height 13
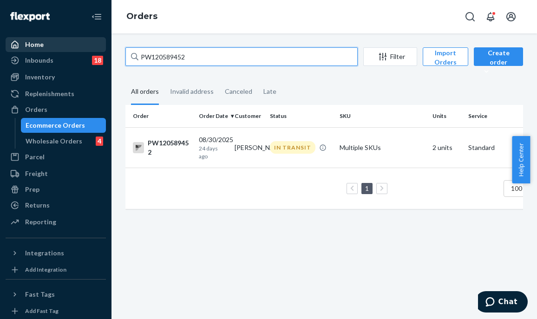
drag, startPoint x: 185, startPoint y: 59, endPoint x: 93, endPoint y: 51, distance: 92.3
click at [93, 51] on div "Home Inbounds 18 Shipping Plans Problems 18 Inventory Products Branded Packagin…" at bounding box center [268, 159] width 537 height 319
paste input "650628"
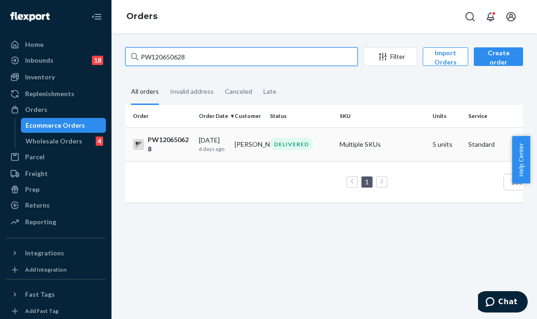
type input "PW120650628"
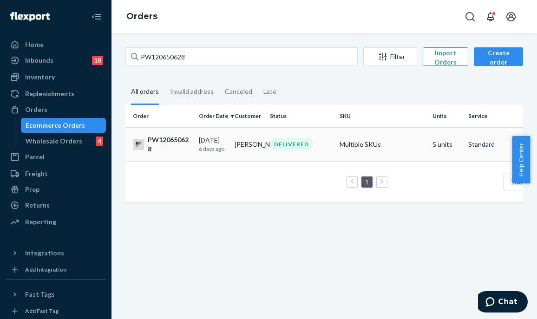
click at [277, 147] on div "DELIVERED" at bounding box center [291, 144] width 43 height 13
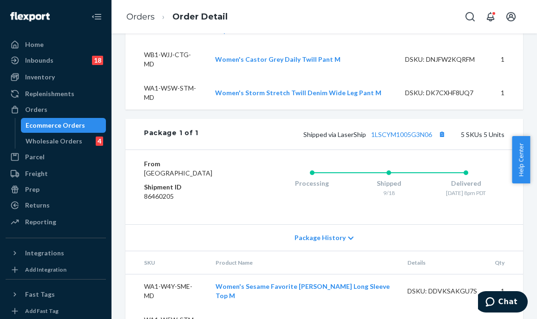
scroll to position [505, 0]
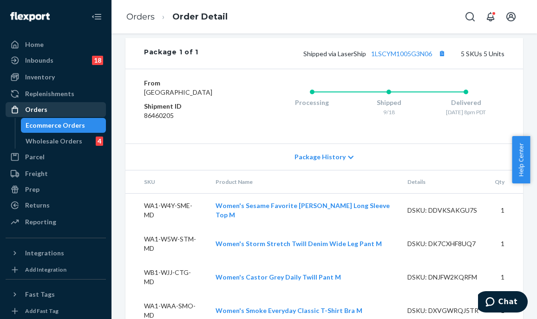
click at [76, 104] on div "Orders" at bounding box center [56, 109] width 98 height 13
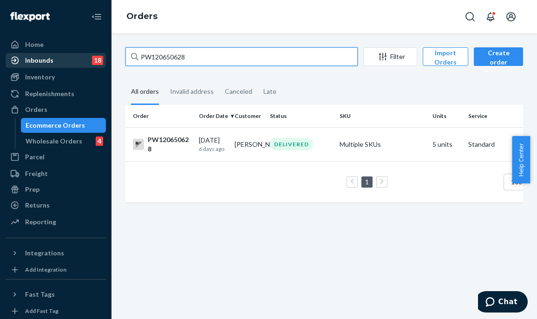
drag, startPoint x: 215, startPoint y: 55, endPoint x: 37, endPoint y: 54, distance: 178.4
click at [9, 65] on div "Home Inbounds 18 Shipping Plans Problems 18 Inventory Products Branded Packagin…" at bounding box center [268, 159] width 537 height 319
click at [217, 57] on input "PW120650628" at bounding box center [241, 56] width 232 height 19
click at [210, 62] on input "PW120650628" at bounding box center [241, 56] width 232 height 19
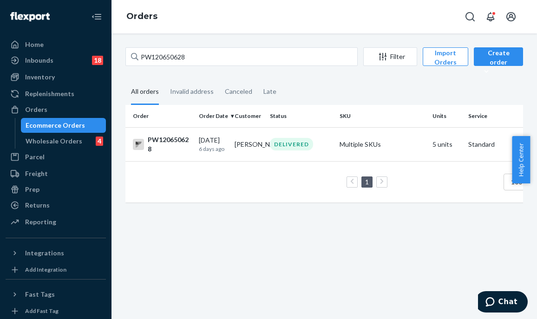
drag, startPoint x: 183, startPoint y: 43, endPoint x: 192, endPoint y: 57, distance: 16.7
click at [183, 43] on div "PW120650628 Filter Import Orders Create order Ecommerce order Removal order All…" at bounding box center [323, 176] width 425 height 286
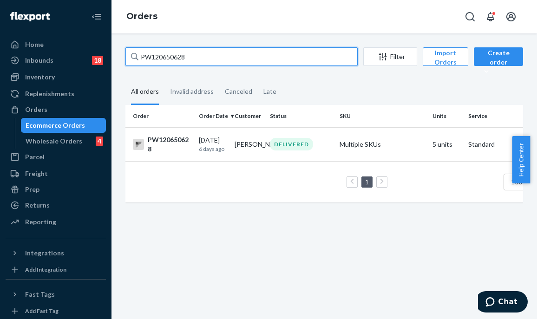
click at [193, 57] on input "PW120650628" at bounding box center [241, 56] width 232 height 19
drag, startPoint x: 194, startPoint y: 56, endPoint x: 92, endPoint y: 65, distance: 102.6
click at [92, 65] on div "Home Inbounds 18 Shipping Plans Problems 18 Inventory Products Branded Packagin…" at bounding box center [268, 159] width 537 height 319
paste input "23061"
type input "PW120623061"
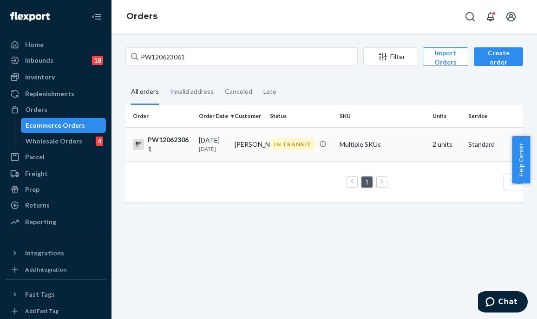
click at [266, 161] on td "[PERSON_NAME]" at bounding box center [249, 144] width 36 height 34
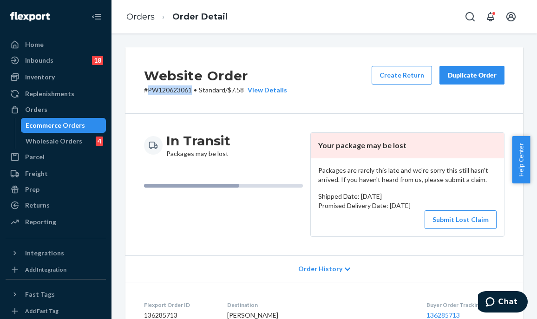
drag, startPoint x: 193, startPoint y: 88, endPoint x: 149, endPoint y: 91, distance: 44.2
click at [149, 91] on p "# PW120623061 • Standard / $7.58 View Details" at bounding box center [215, 89] width 143 height 9
copy p "PW120623061"
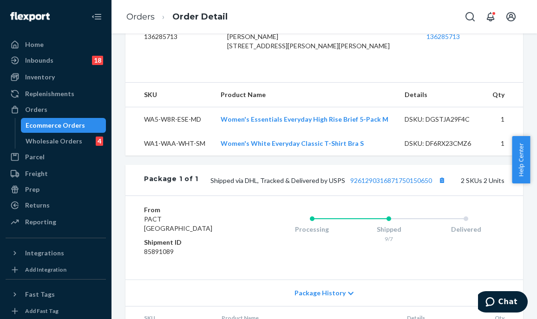
scroll to position [366, 0]
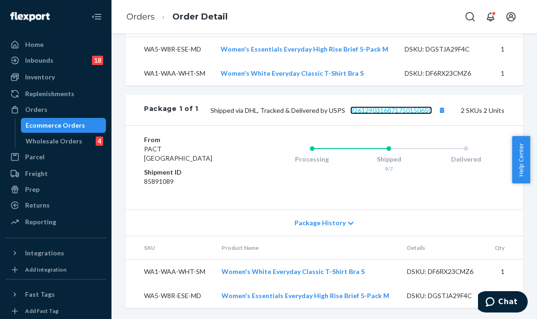
click at [387, 109] on link "9261290316871750150650" at bounding box center [391, 110] width 82 height 8
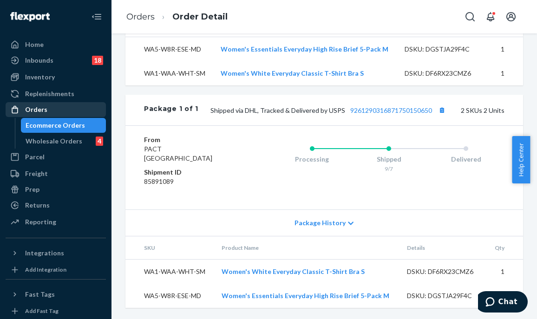
click at [47, 110] on div "Orders" at bounding box center [56, 109] width 98 height 13
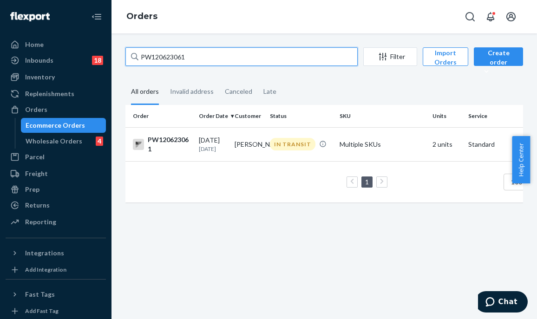
drag, startPoint x: 203, startPoint y: 57, endPoint x: 115, endPoint y: 50, distance: 88.1
click at [115, 50] on div "PW120623061 Filter Import Orders Create order Ecommerce order Removal order All…" at bounding box center [323, 176] width 425 height 286
paste input "386146"
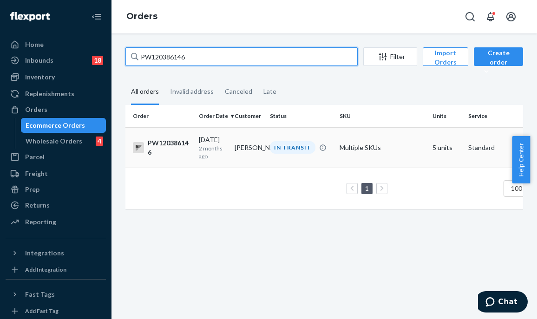
type input "PW120386146"
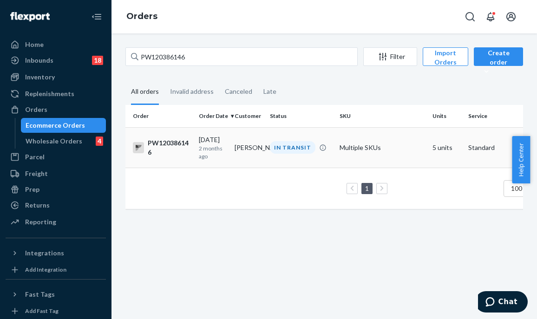
click at [294, 151] on div "IN TRANSIT" at bounding box center [293, 147] width 46 height 13
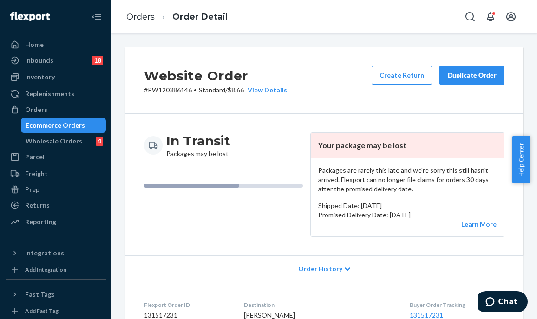
click at [272, 118] on div "In Transit Packages may be lost Your package may be lost Packages are rarely th…" at bounding box center [324, 185] width 398 height 142
click at [204, 211] on div "In Transit Packages may be lost" at bounding box center [223, 184] width 159 height 105
click at [230, 123] on div "In Transit Packages may be lost Your package may be lost Packages are rarely th…" at bounding box center [324, 185] width 398 height 142
click at [69, 110] on div "Orders" at bounding box center [56, 109] width 98 height 13
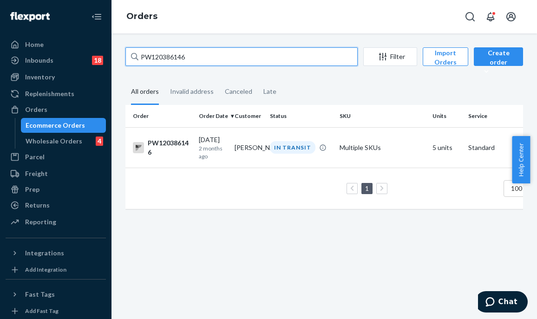
drag, startPoint x: 240, startPoint y: 55, endPoint x: 152, endPoint y: 50, distance: 87.9
click at [135, 55] on div "PW120386146" at bounding box center [241, 56] width 232 height 19
paste input "610989"
type input "PW120610989"
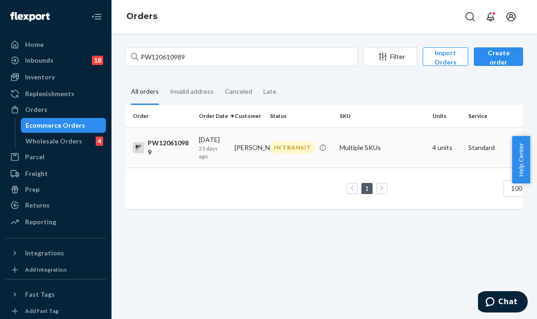
click at [288, 163] on td "IN TRANSIT" at bounding box center [301, 147] width 70 height 40
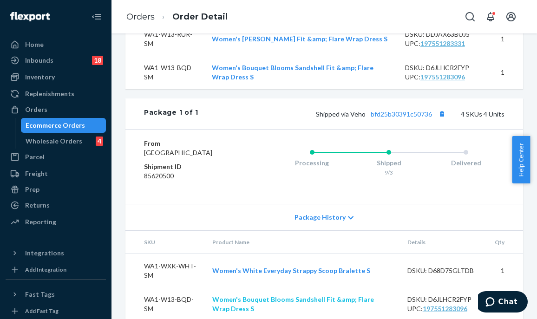
scroll to position [537, 0]
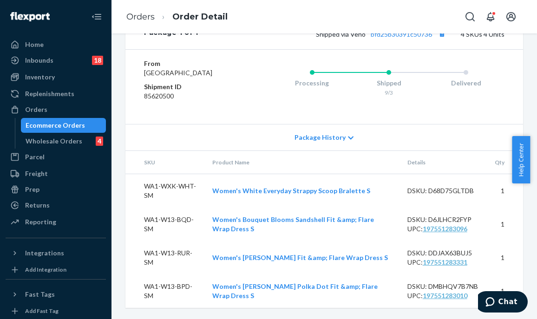
click at [63, 98] on div "Replenishments" at bounding box center [49, 93] width 49 height 9
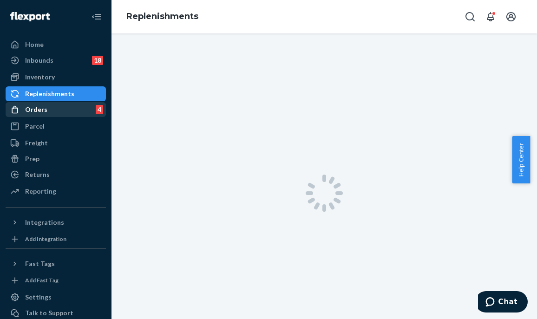
click at [63, 105] on div "Orders 4" at bounding box center [56, 109] width 98 height 13
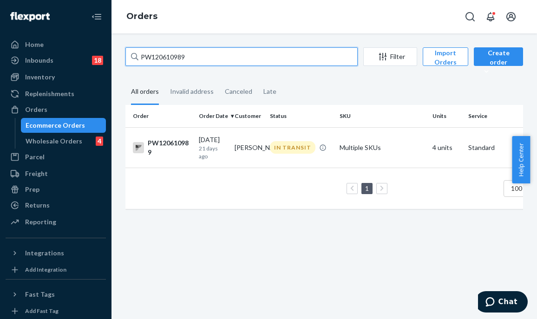
drag, startPoint x: 202, startPoint y: 54, endPoint x: 173, endPoint y: 56, distance: 28.9
click at [97, 50] on div "Home Inbounds 18 Shipping Plans Problems 18 Inventory Products Branded Packagin…" at bounding box center [268, 159] width 537 height 319
paste input "44445"
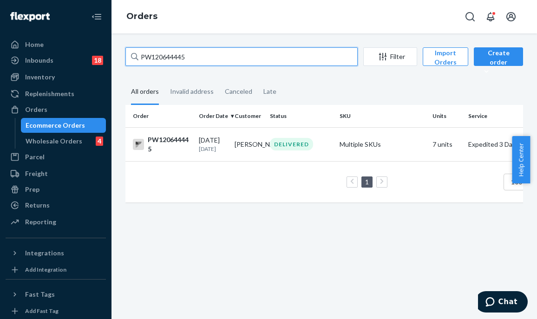
type input "PW120644445"
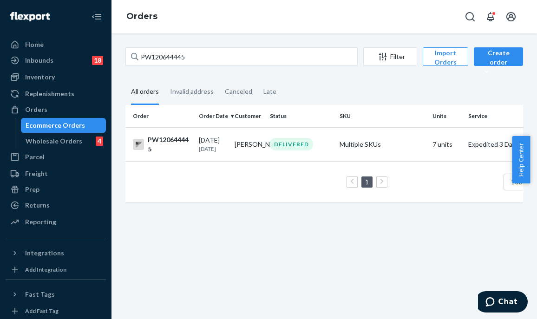
click at [300, 144] on div "DELIVERED" at bounding box center [291, 144] width 43 height 13
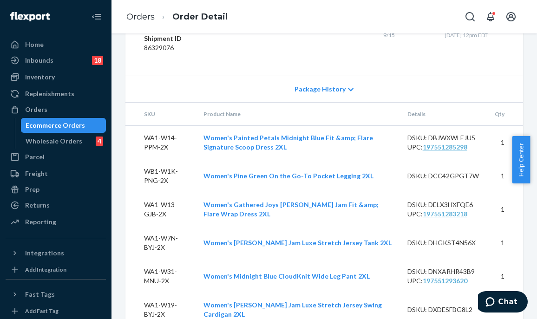
scroll to position [601, 0]
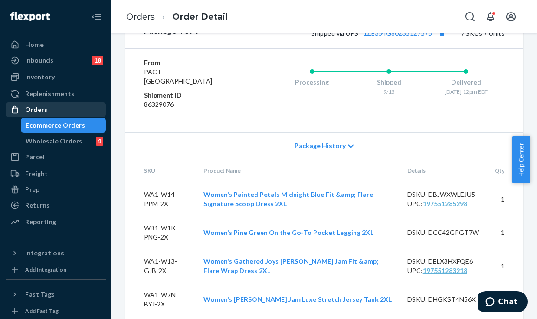
click at [73, 110] on div "Orders" at bounding box center [56, 109] width 98 height 13
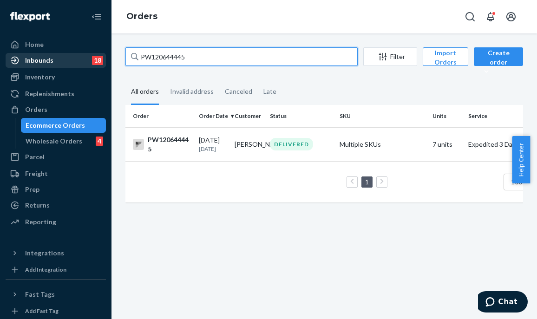
drag, startPoint x: 235, startPoint y: 56, endPoint x: 65, endPoint y: 62, distance: 169.2
click at [65, 62] on div "Home Inbounds 18 Shipping Plans Problems 18 Inventory Products Branded Packagin…" at bounding box center [268, 159] width 537 height 319
paste input "36693"
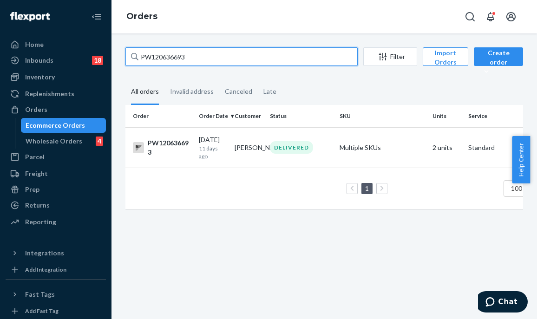
type input "PW120636693"
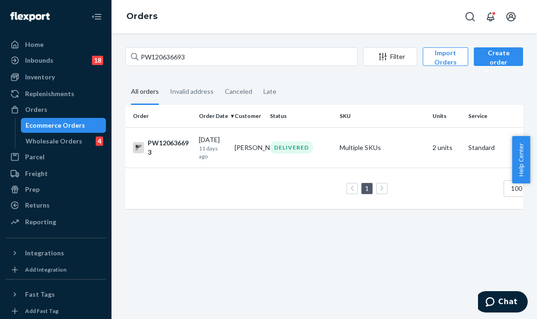
click at [256, 152] on td "[PERSON_NAME]" at bounding box center [249, 147] width 36 height 40
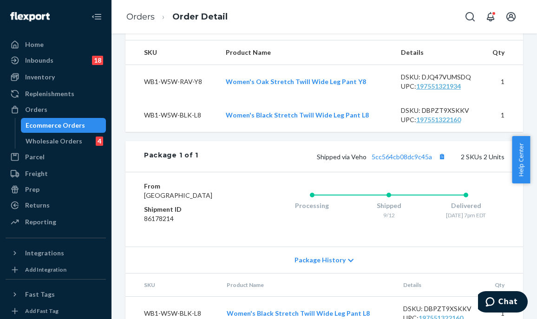
scroll to position [397, 0]
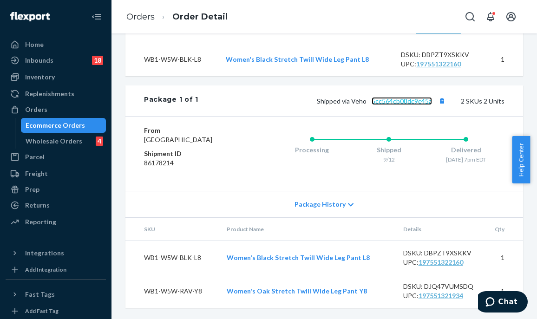
click at [394, 97] on link "5cc564cb08dc9c45a" at bounding box center [402, 101] width 60 height 8
click at [61, 102] on link "Orders" at bounding box center [56, 109] width 100 height 15
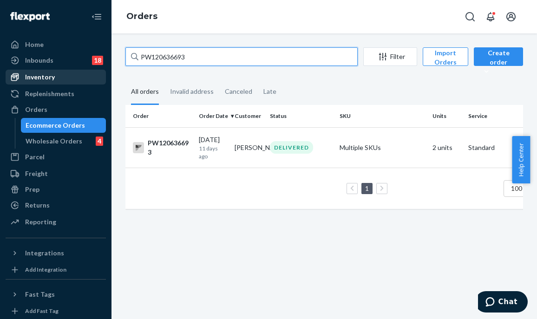
drag, startPoint x: 215, startPoint y: 53, endPoint x: 49, endPoint y: 73, distance: 167.0
click at [49, 73] on div "Home Inbounds 18 Shipping Plans Problems 18 Inventory Products Branded Packagin…" at bounding box center [268, 159] width 537 height 319
paste input "53520"
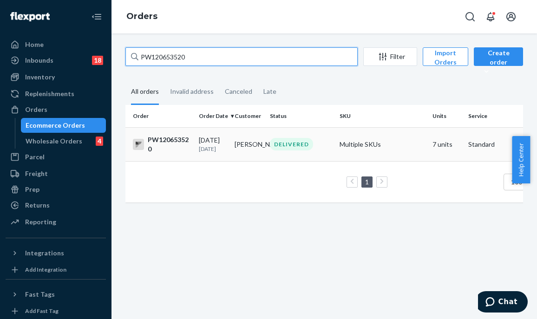
type input "PW120653520"
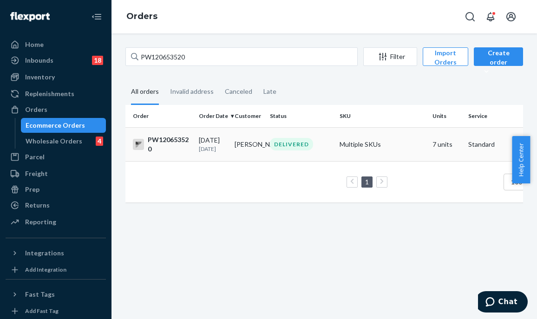
click at [275, 145] on div "DELIVERED" at bounding box center [291, 144] width 43 height 13
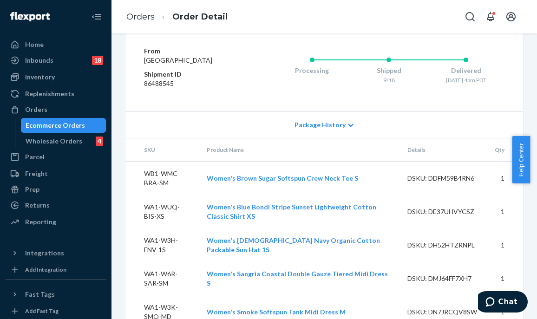
scroll to position [732, 0]
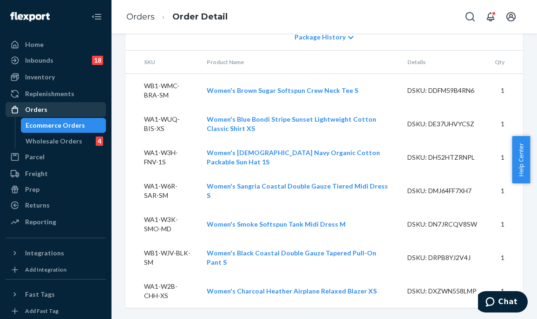
click at [74, 112] on div "Orders" at bounding box center [56, 109] width 98 height 13
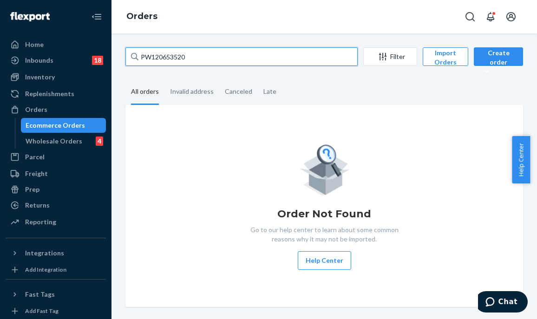
drag, startPoint x: 162, startPoint y: 52, endPoint x: 119, endPoint y: 49, distance: 42.4
click at [119, 49] on div "PW120653520 Filter Import Orders Create order Ecommerce order Removal order All…" at bounding box center [324, 177] width 412 height 260
paste input "21236"
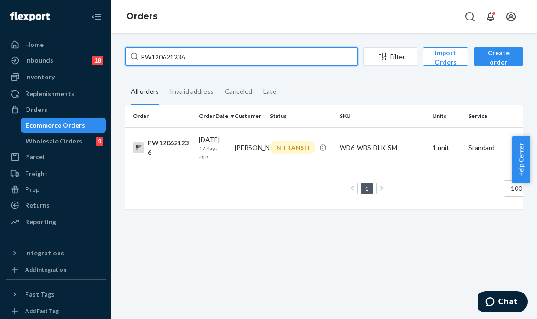
type input "PW120621236"
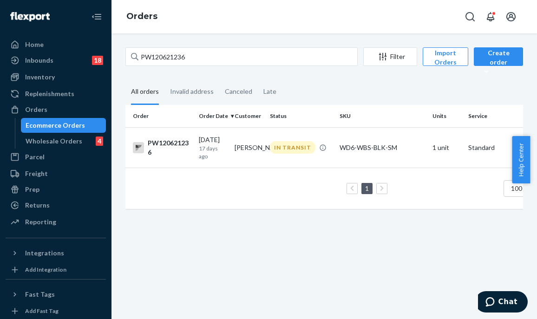
click at [254, 146] on td "[PERSON_NAME]" at bounding box center [249, 147] width 36 height 40
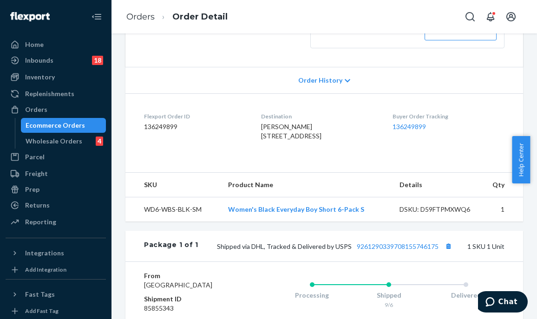
scroll to position [318, 0]
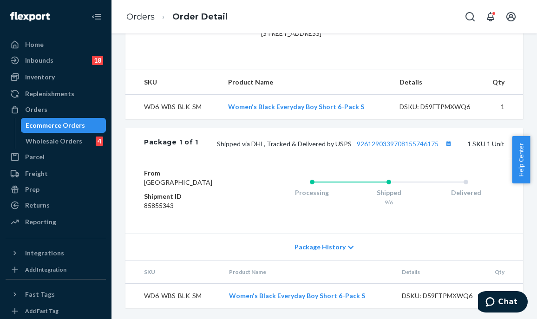
click at [65, 119] on div "Ecommerce Orders" at bounding box center [64, 125] width 84 height 13
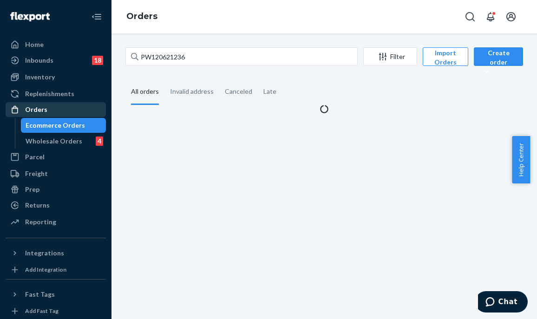
click at [61, 111] on div "Orders" at bounding box center [56, 109] width 98 height 13
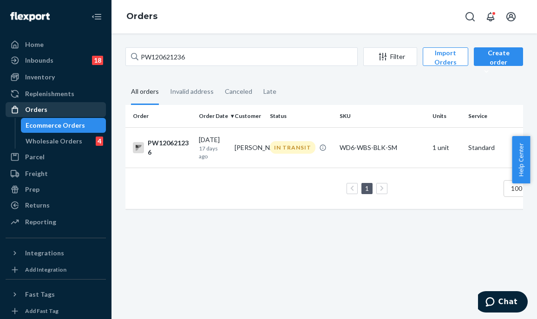
click at [63, 111] on div "Orders" at bounding box center [56, 109] width 98 height 13
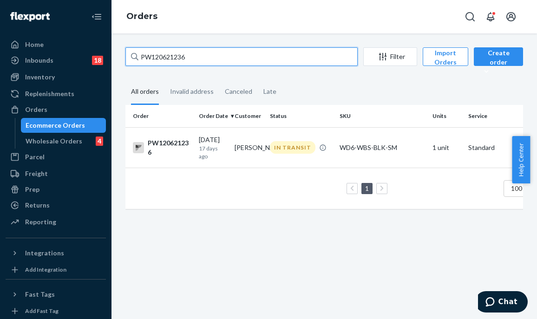
drag, startPoint x: 200, startPoint y: 51, endPoint x: 104, endPoint y: 51, distance: 95.7
click at [104, 51] on div "Home Inbounds 18 Shipping Plans Problems 18 Inventory Products Branded Packagin…" at bounding box center [268, 159] width 537 height 319
paste input "592133"
type input "PW120592133"
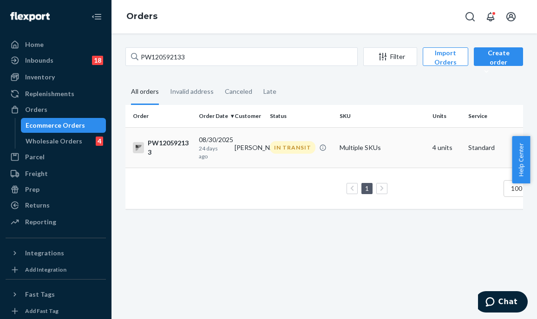
click at [277, 148] on div "IN TRANSIT" at bounding box center [293, 147] width 46 height 13
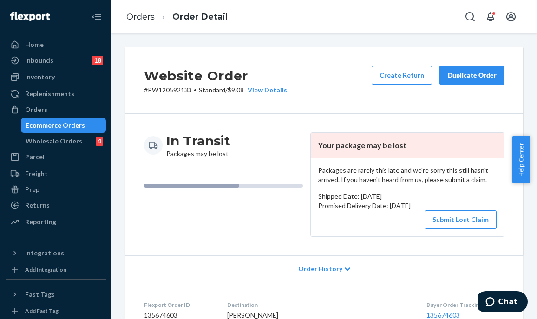
click at [285, 213] on div "In Transit Packages may be lost" at bounding box center [223, 184] width 159 height 105
click at [320, 117] on div "In Transit Packages may be lost Your package may be lost Packages are rarely th…" at bounding box center [324, 185] width 398 height 142
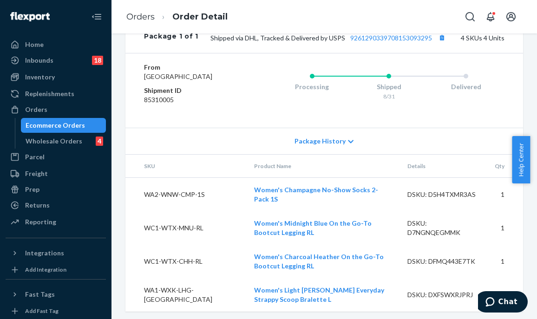
scroll to position [490, 0]
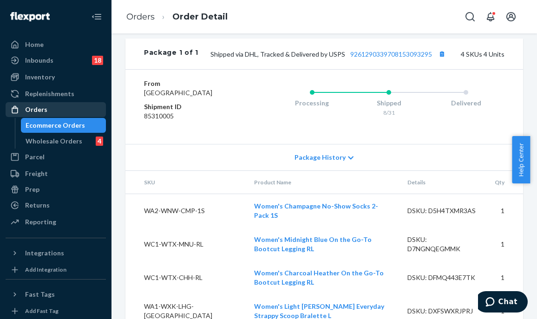
click at [75, 107] on div "Orders" at bounding box center [56, 109] width 98 height 13
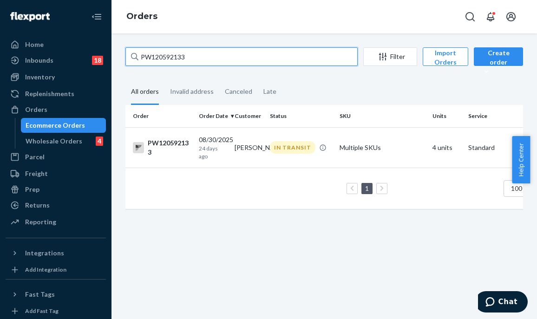
drag, startPoint x: 159, startPoint y: 53, endPoint x: 111, endPoint y: 55, distance: 47.9
click at [111, 55] on div "PW120592133 Filter Import Orders Create order Ecommerce order Removal order All…" at bounding box center [323, 176] width 425 height 286
paste input "614685"
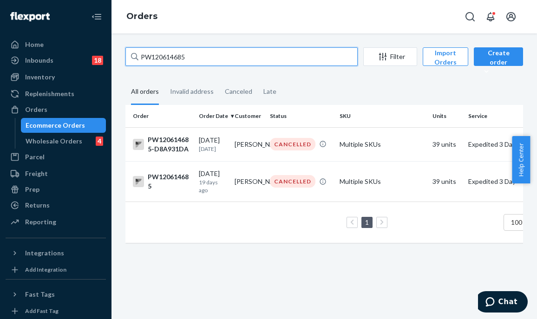
type input "PW120614685"
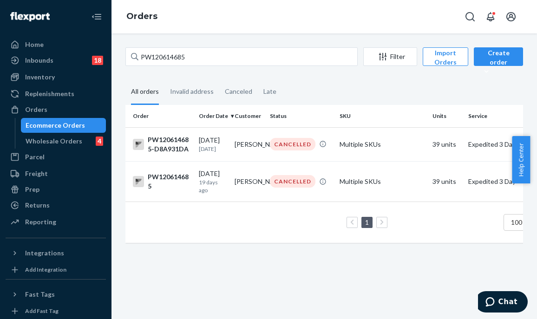
click at [274, 156] on td "CANCELLED" at bounding box center [301, 144] width 70 height 34
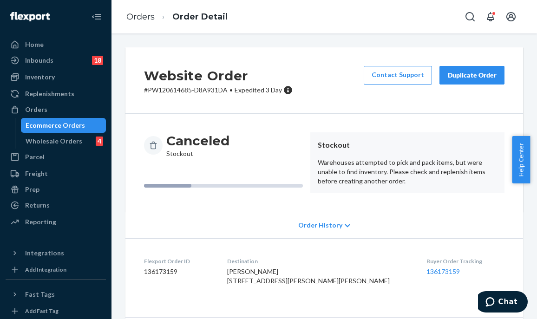
click at [249, 144] on div "Canceled Stockout" at bounding box center [223, 145] width 159 height 26
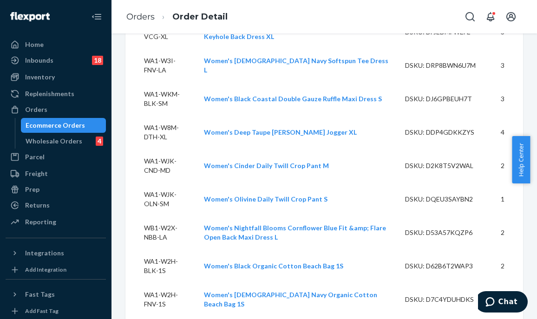
scroll to position [268, 0]
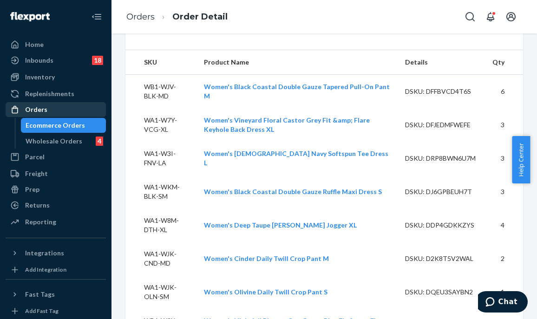
drag, startPoint x: 72, startPoint y: 113, endPoint x: 86, endPoint y: 110, distance: 14.0
click at [72, 113] on div "Orders" at bounding box center [56, 109] width 98 height 13
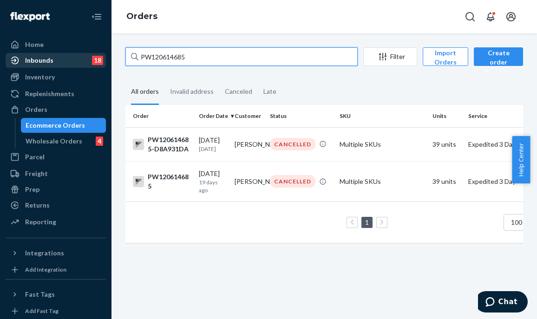
drag, startPoint x: 222, startPoint y: 56, endPoint x: 75, endPoint y: 62, distance: 147.8
click at [75, 61] on div "Home Inbounds 18 Shipping Plans Problems 18 Inventory Products Branded Packagin…" at bounding box center [268, 159] width 537 height 319
paste input "4444"
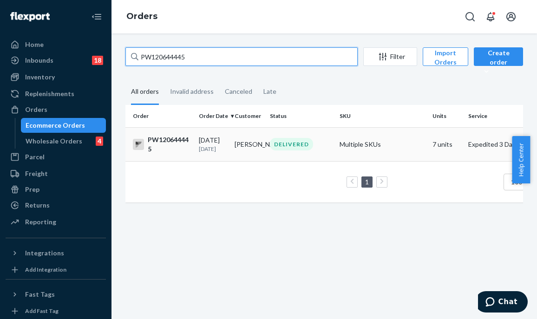
type input "PW120644445"
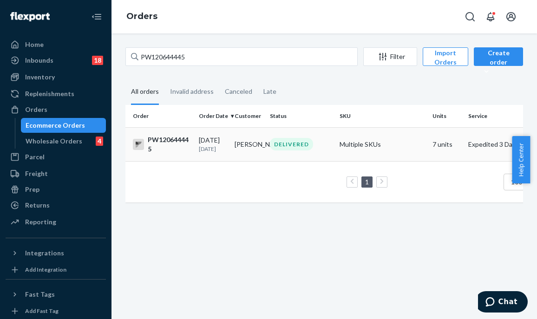
click at [232, 152] on td "[PERSON_NAME]" at bounding box center [249, 144] width 36 height 34
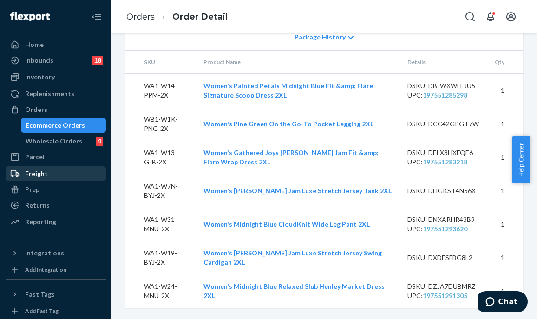
scroll to position [694, 0]
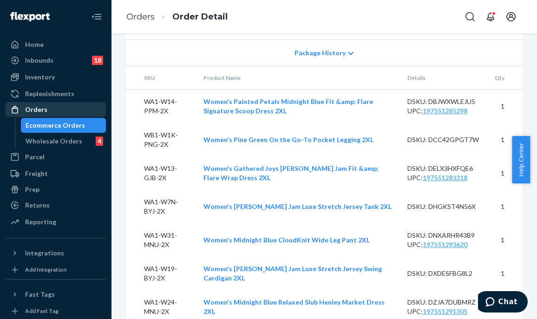
click at [72, 114] on div "Orders" at bounding box center [56, 109] width 98 height 13
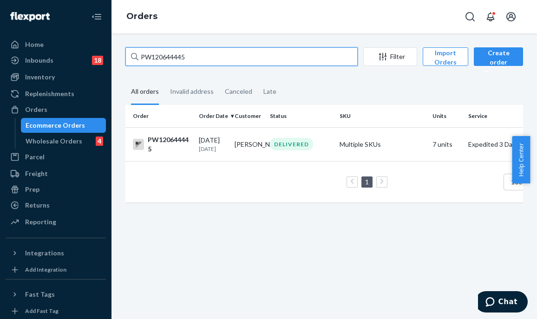
drag, startPoint x: 183, startPoint y: 56, endPoint x: 104, endPoint y: 55, distance: 79.0
click at [104, 55] on div "Home Inbounds 18 Shipping Plans Problems 18 Inventory Products Branded Packagin…" at bounding box center [268, 159] width 537 height 319
paste input "50628"
type input "PW120650628"
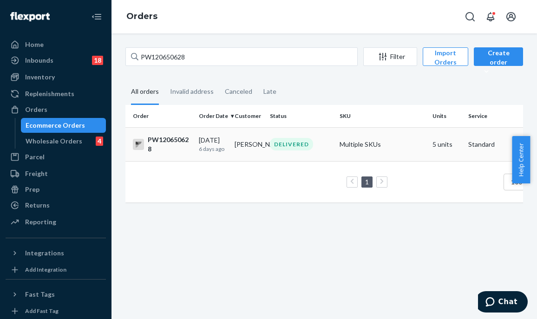
click at [262, 146] on td "[PERSON_NAME]" at bounding box center [249, 144] width 36 height 34
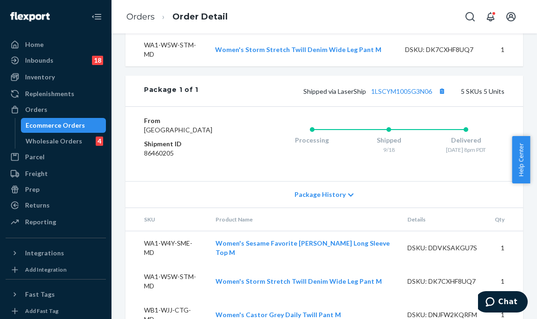
scroll to position [505, 0]
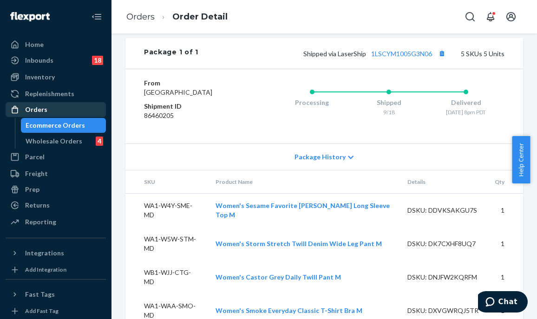
click at [74, 111] on div "Orders" at bounding box center [56, 109] width 98 height 13
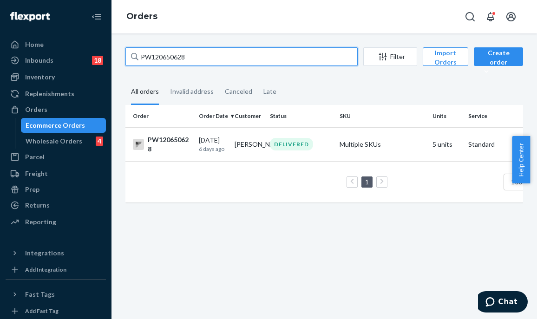
drag, startPoint x: 200, startPoint y: 62, endPoint x: 131, endPoint y: 61, distance: 69.2
click at [131, 61] on div "PW120650628" at bounding box center [241, 56] width 232 height 19
paste input "44445"
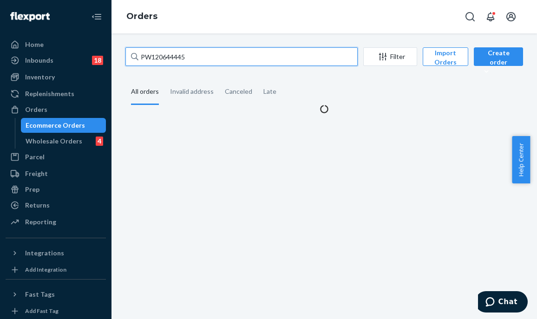
type input "PW120644445"
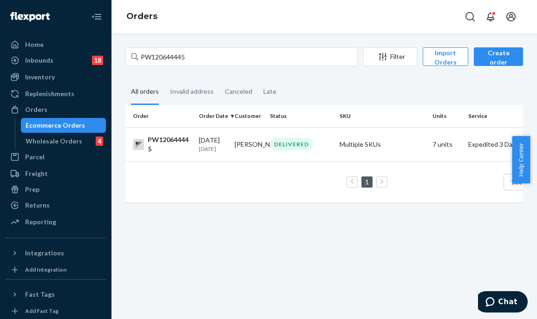
click at [280, 148] on div "DELIVERED" at bounding box center [291, 144] width 43 height 13
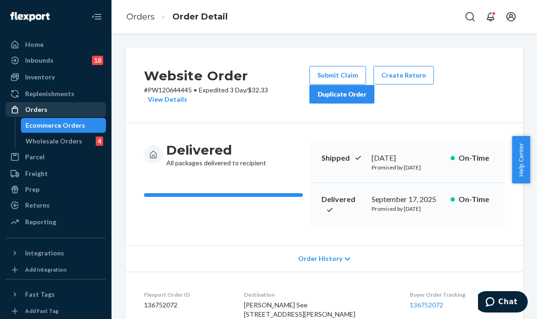
click at [73, 105] on div "Orders" at bounding box center [56, 109] width 98 height 13
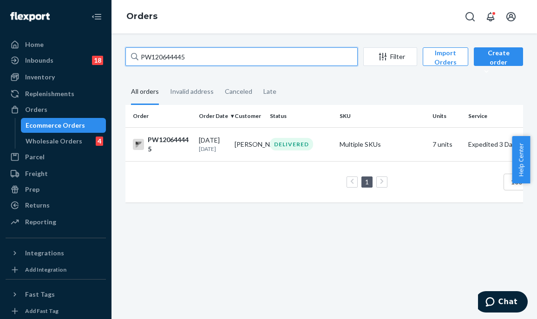
drag, startPoint x: 210, startPoint y: 59, endPoint x: 130, endPoint y: 52, distance: 80.7
click at [130, 52] on input "PW120644445" at bounding box center [241, 56] width 232 height 19
paste input "9658"
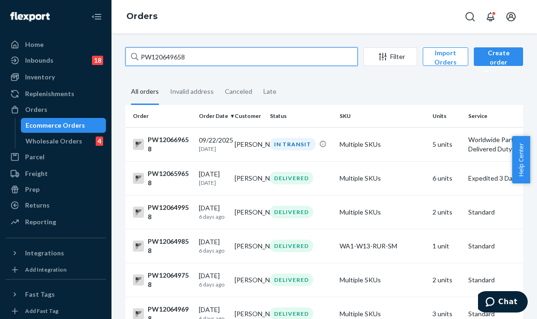
drag, startPoint x: 203, startPoint y: 55, endPoint x: 105, endPoint y: 49, distance: 98.7
click at [105, 49] on div "Home Inbounds 18 Shipping Plans Problems 18 Inventory Products Branded Packagin…" at bounding box center [268, 159] width 537 height 319
paste input "28817"
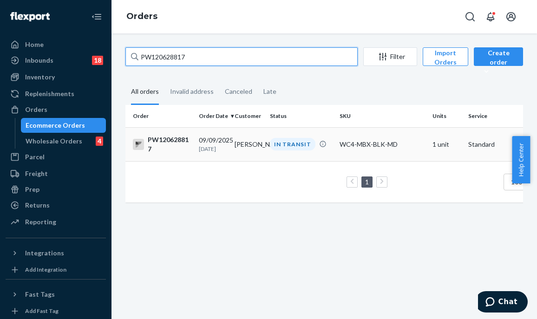
type input "PW120628817"
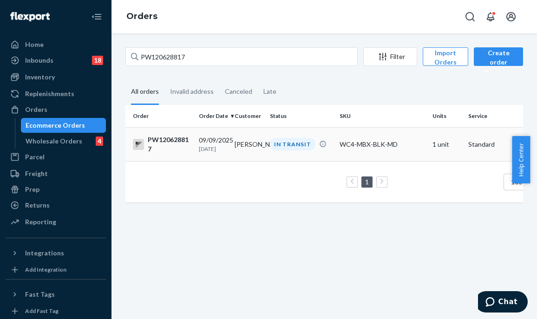
click at [310, 143] on div "IN TRANSIT" at bounding box center [293, 144] width 46 height 13
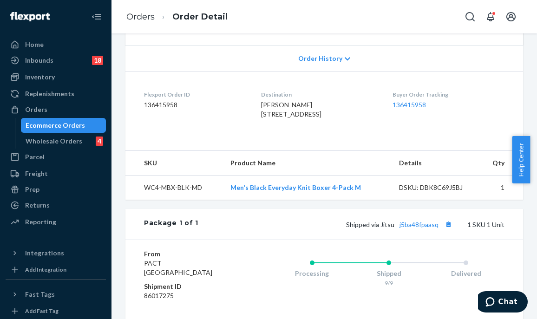
scroll to position [318, 0]
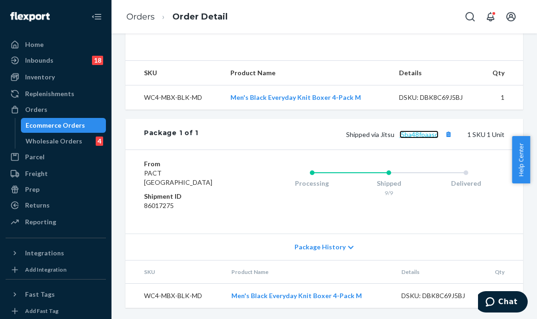
click at [414, 133] on link "j5ba48fpaasq" at bounding box center [418, 135] width 39 height 8
